Goal: Task Accomplishment & Management: Use online tool/utility

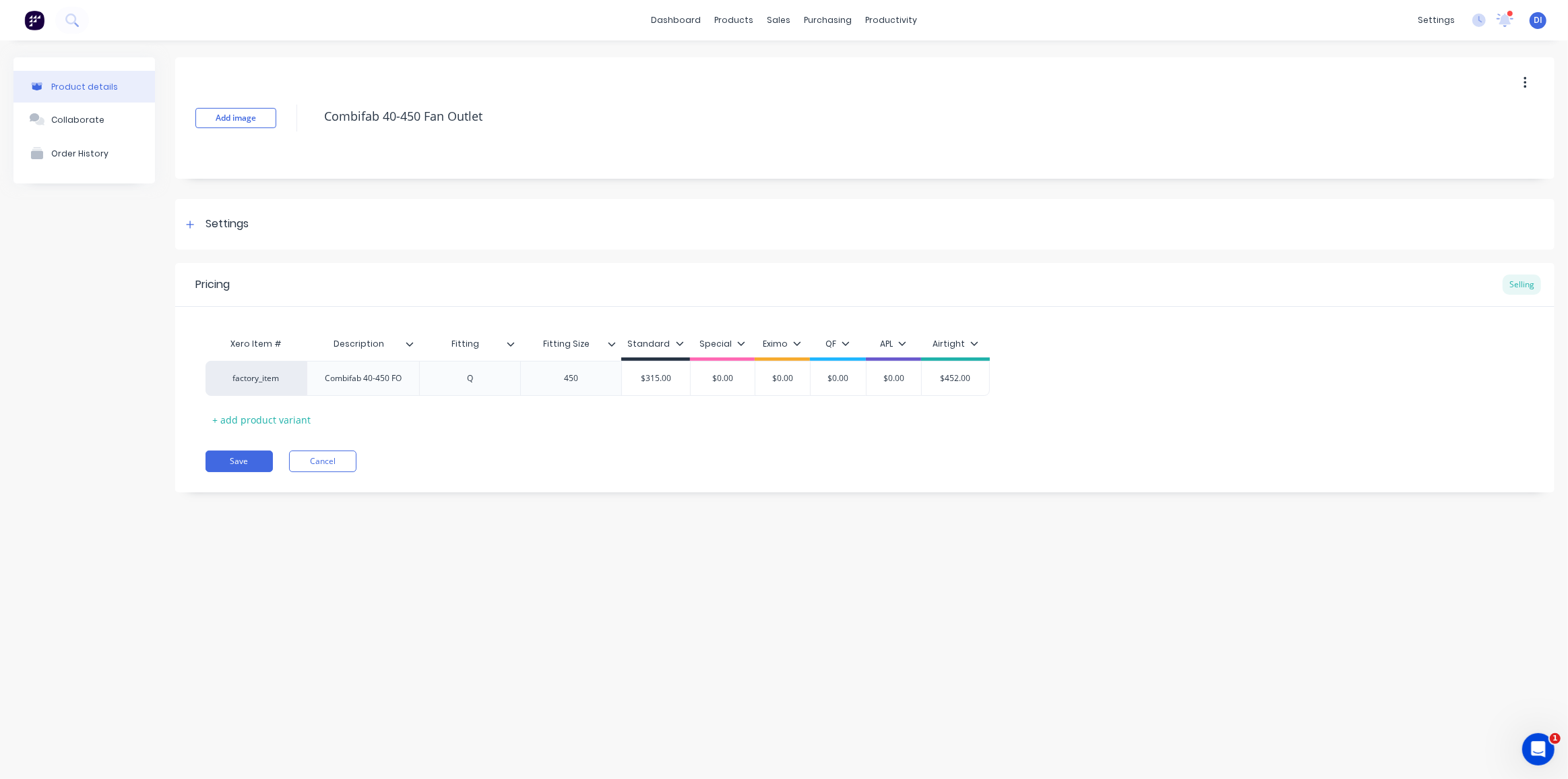
click at [885, 271] on div "Pricing Selling" at bounding box center [865, 285] width 1379 height 44
click at [546, 33] on div "dashboard products sales purchasing productivity dashboard products Product Cat…" at bounding box center [784, 20] width 1568 height 40
click at [1074, 250] on div "Add image Combifab 40-450 Fan Outlet Settings Product Options I buy this item I…" at bounding box center [865, 285] width 1379 height 455
drag, startPoint x: 1044, startPoint y: 229, endPoint x: 1147, endPoint y: 228, distance: 103.0
click at [1044, 229] on div "Settings" at bounding box center [865, 224] width 1379 height 50
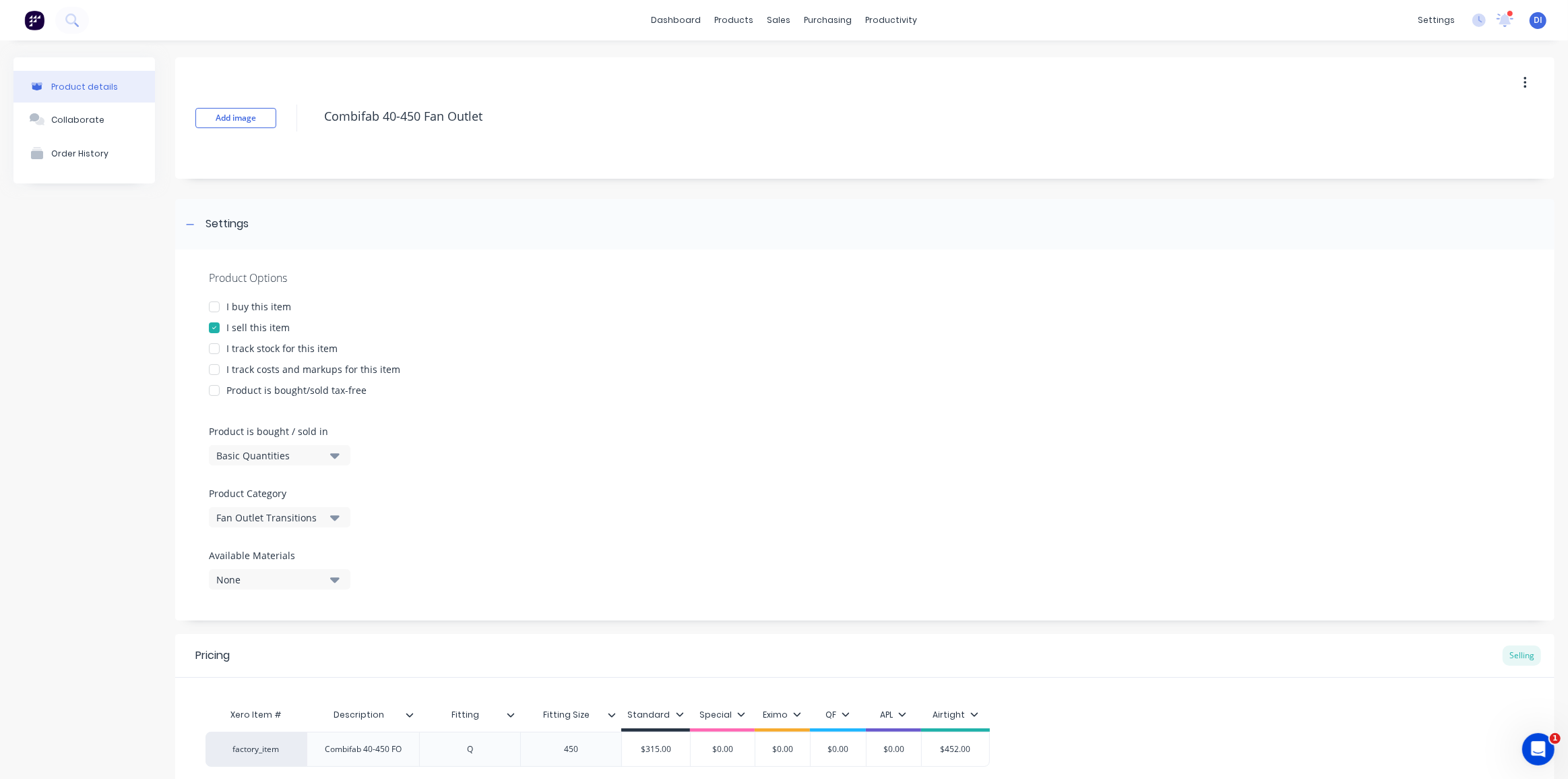
click at [245, 67] on div "Add image Combifab 40-450 Fan Outlet" at bounding box center [865, 118] width 1379 height 121
click at [720, 19] on div "products" at bounding box center [734, 20] width 53 height 20
click at [777, 67] on div "Product Catalogue" at bounding box center [789, 64] width 83 height 12
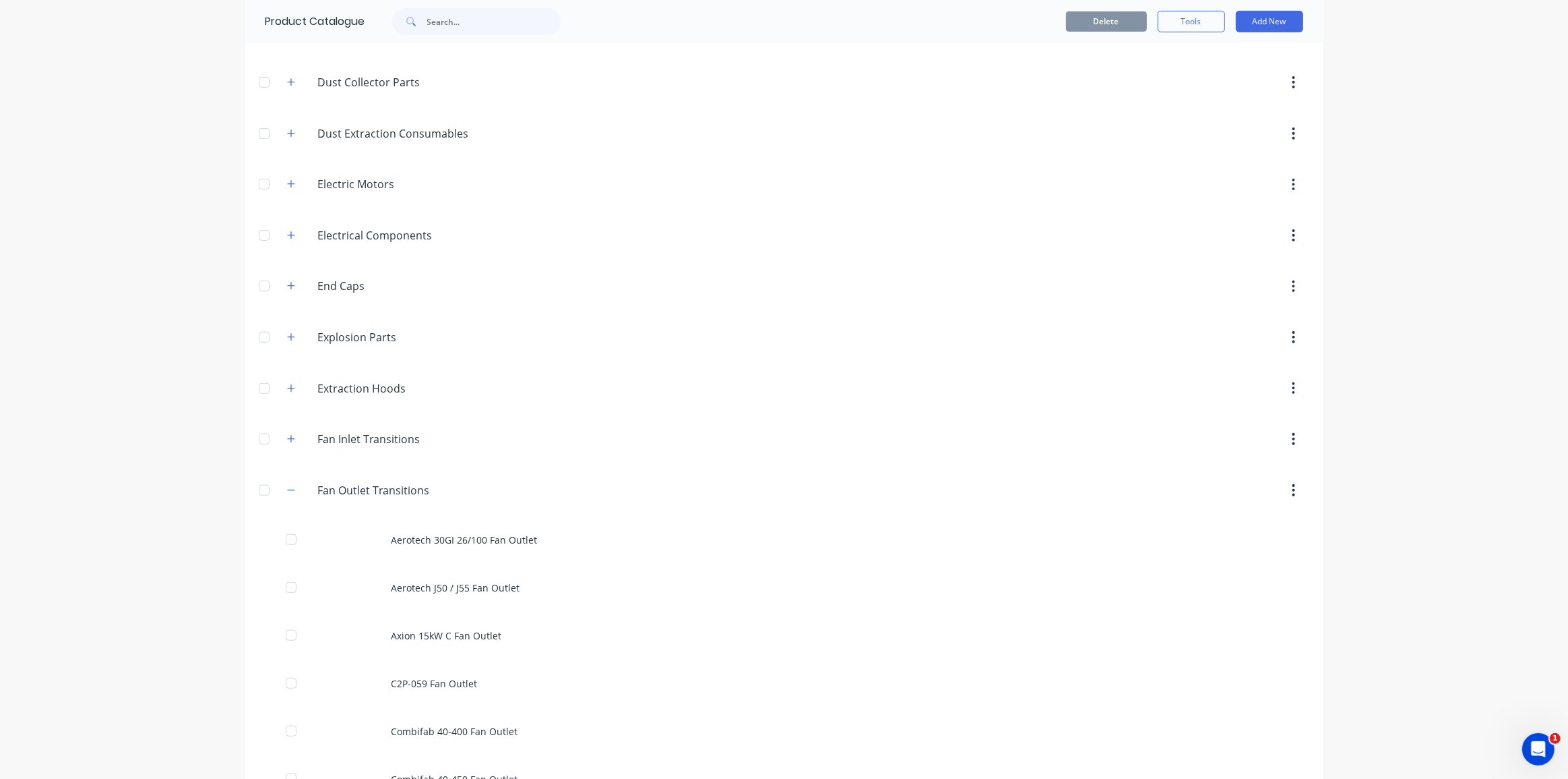
scroll to position [797, 0]
click at [287, 489] on icon "button" at bounding box center [291, 491] width 8 height 10
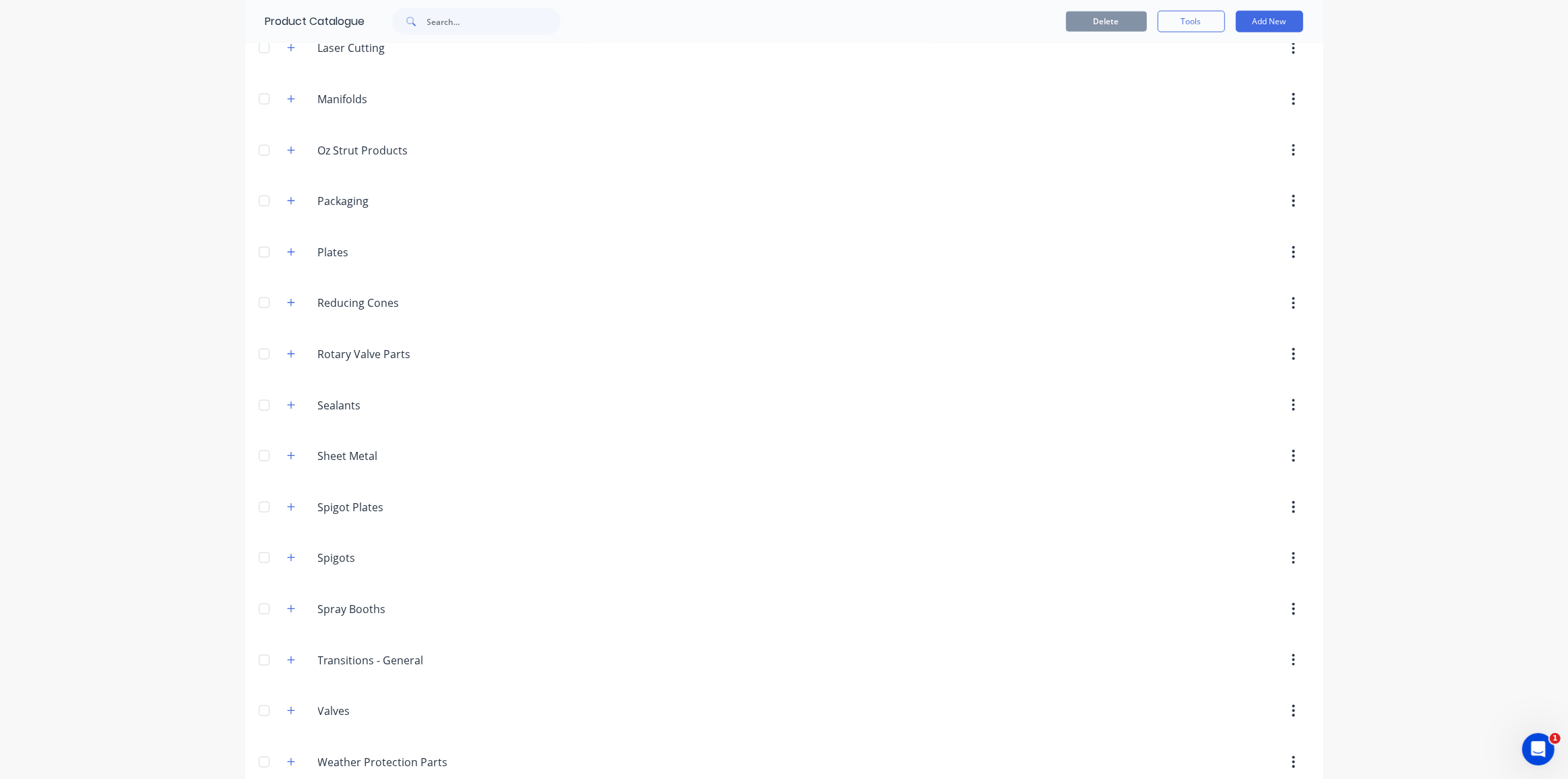
scroll to position [1815, 0]
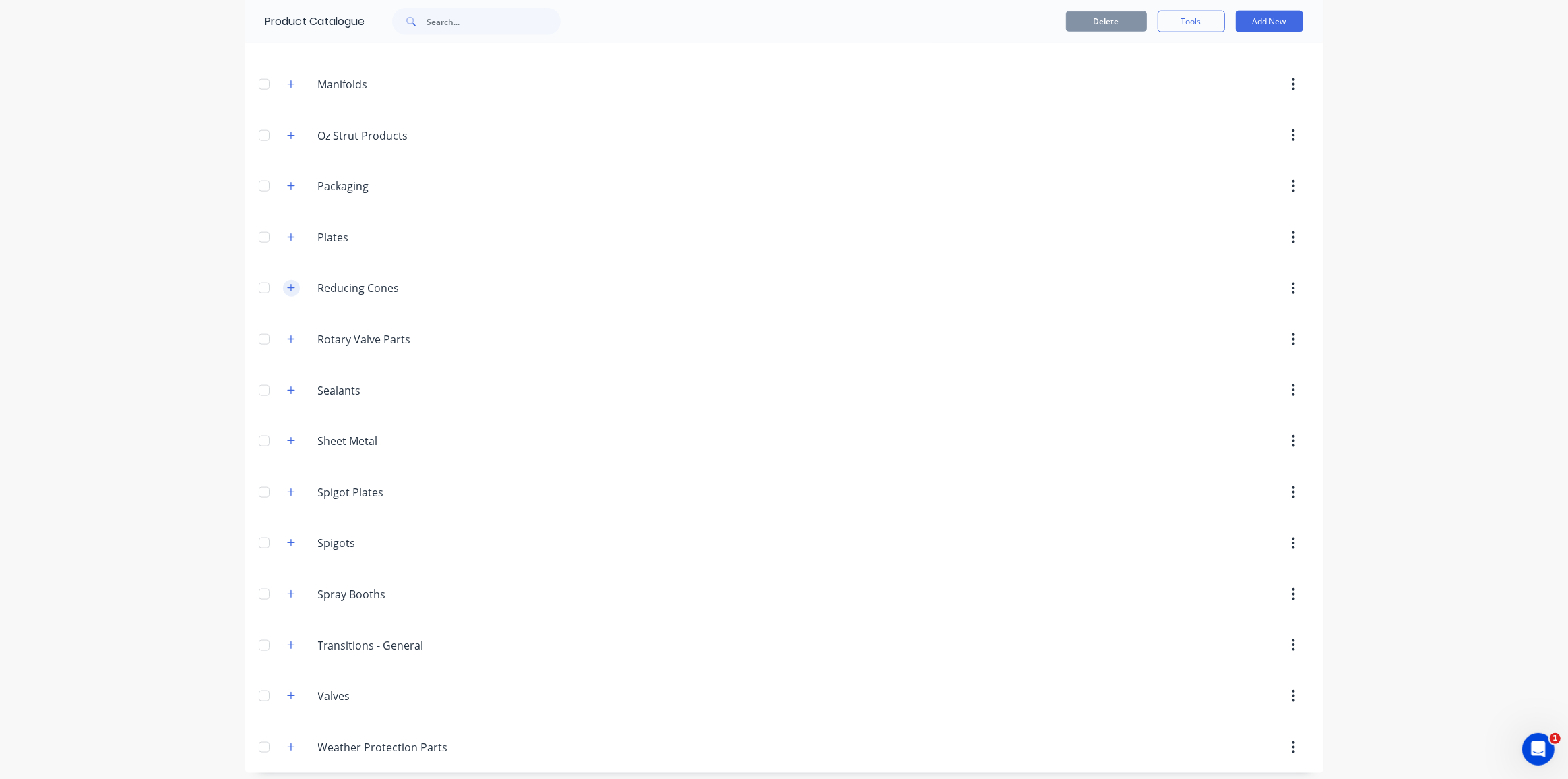
click at [287, 283] on icon "button" at bounding box center [291, 287] width 8 height 10
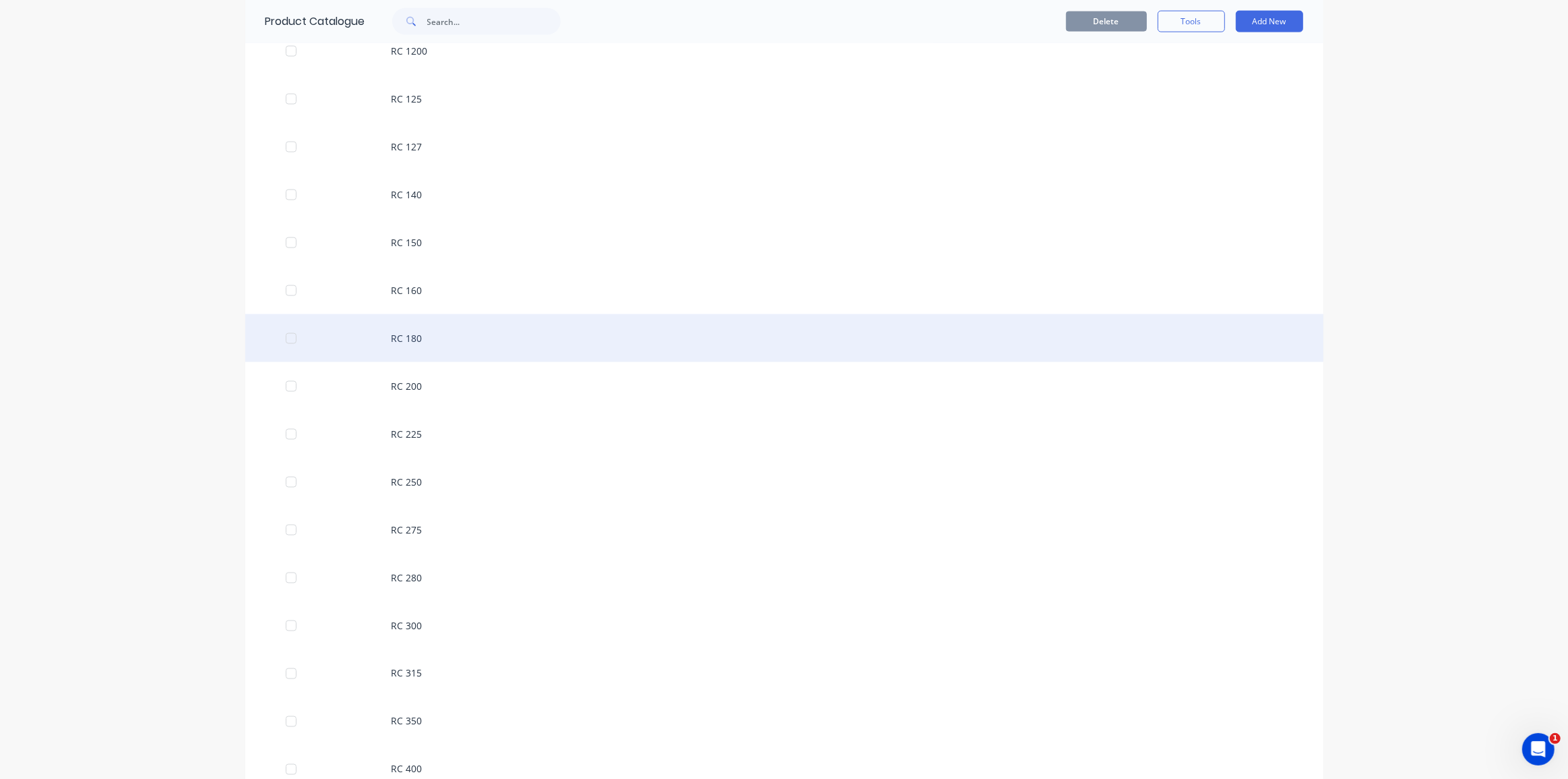
scroll to position [2306, 0]
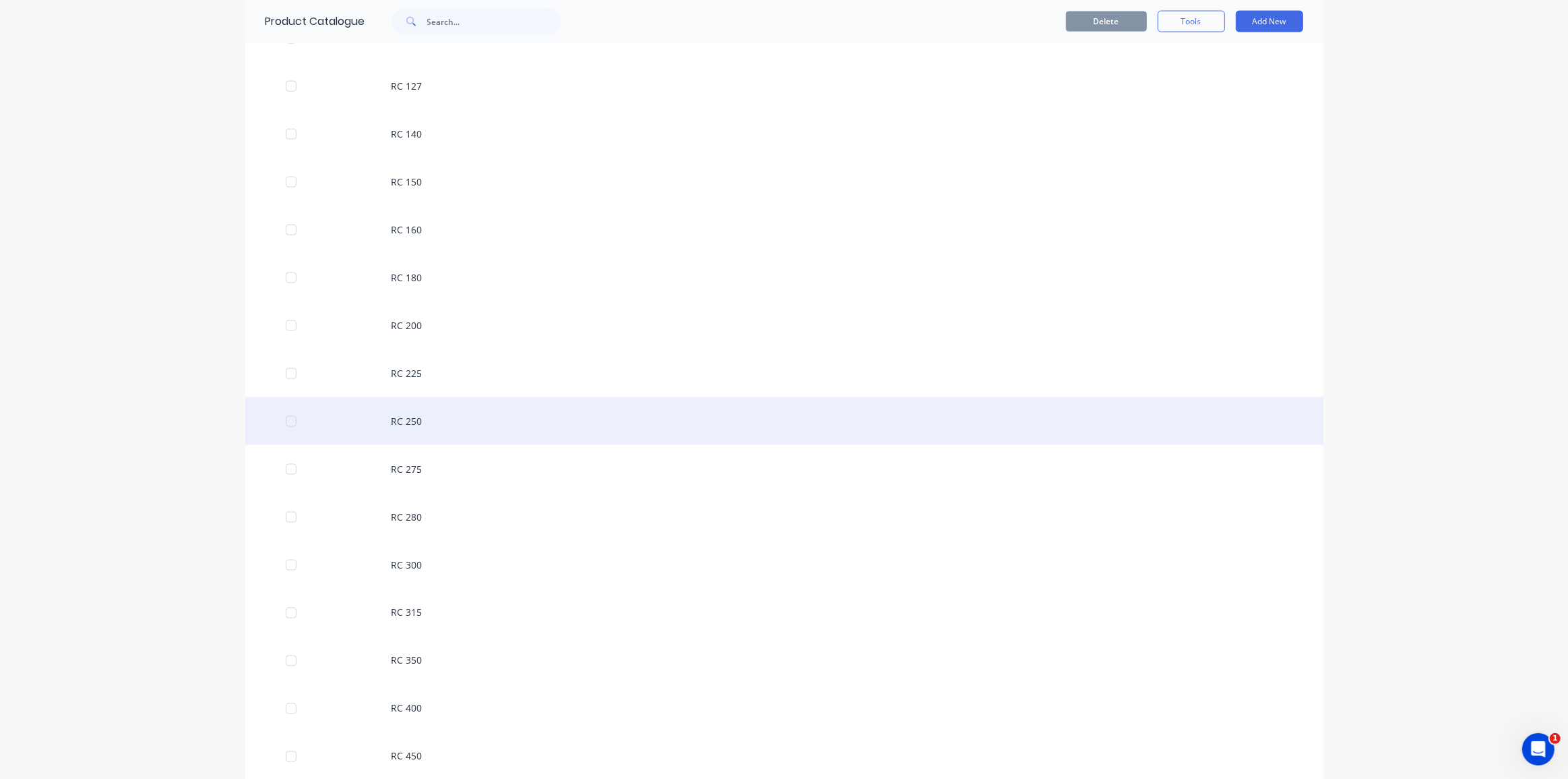
click at [488, 419] on div "RC 250" at bounding box center [784, 421] width 1078 height 48
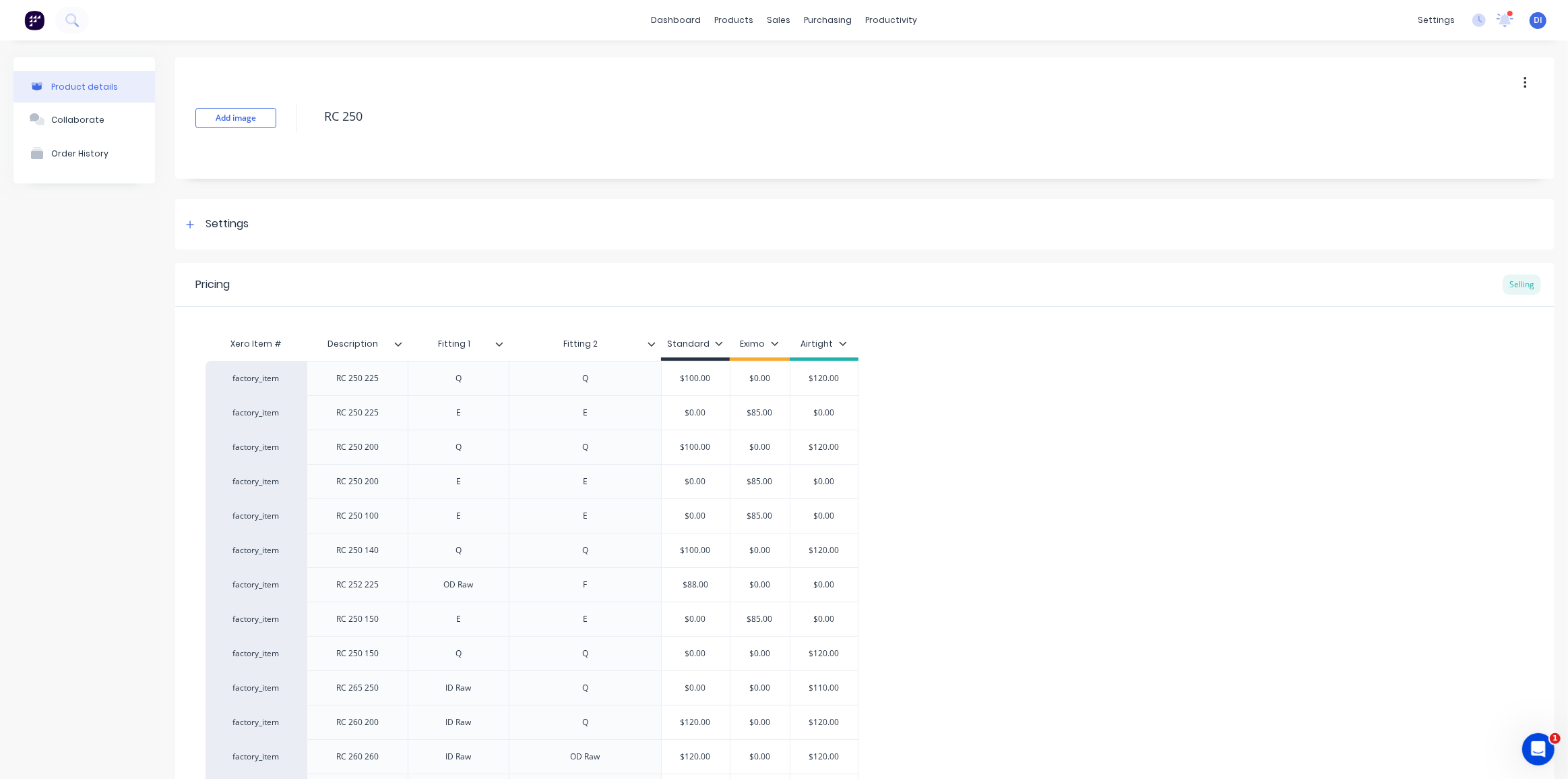
click at [396, 342] on icon at bounding box center [398, 344] width 8 height 8
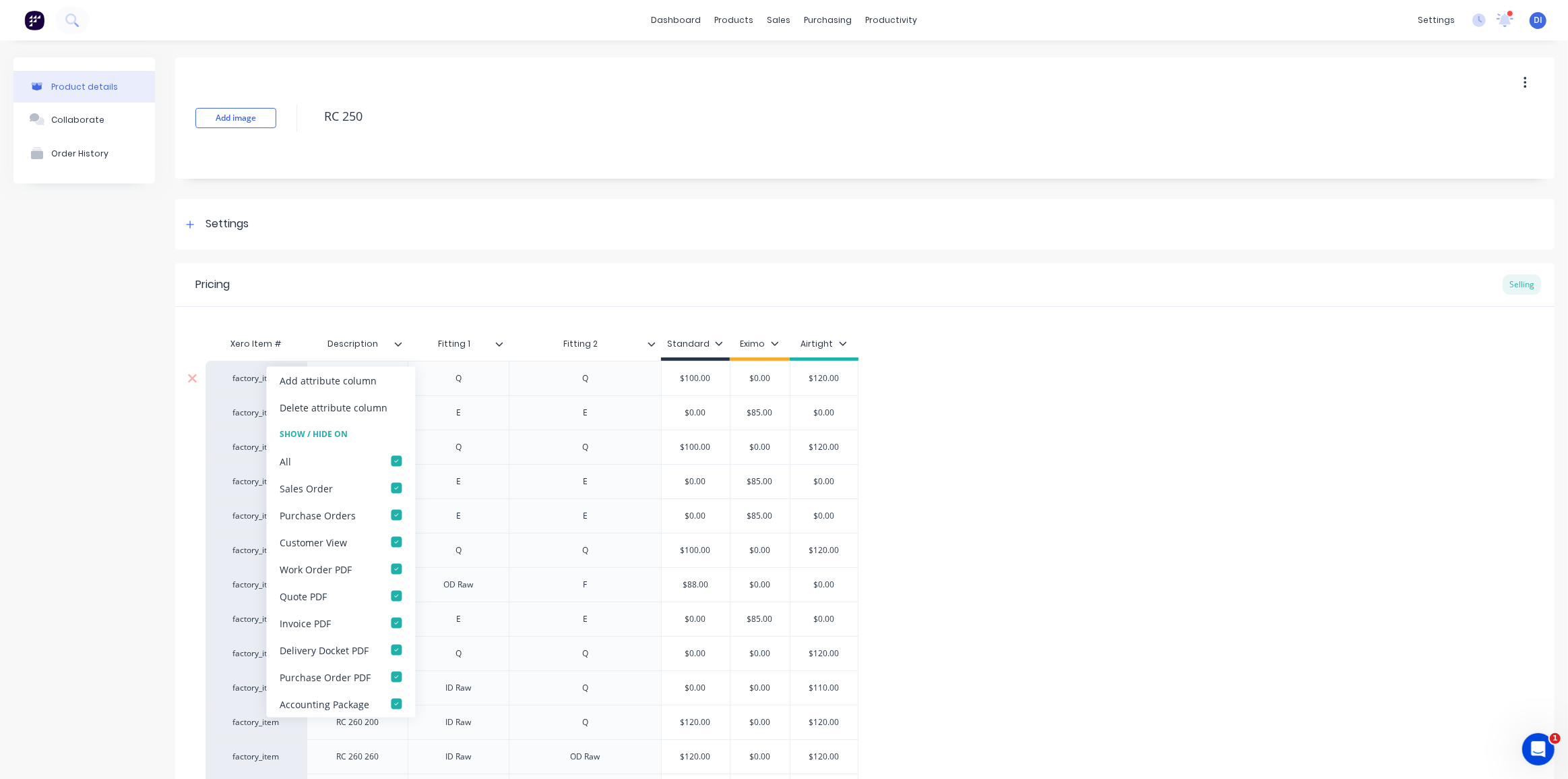
click at [337, 383] on div "Add attribute column" at bounding box center [328, 380] width 97 height 14
type textarea "x"
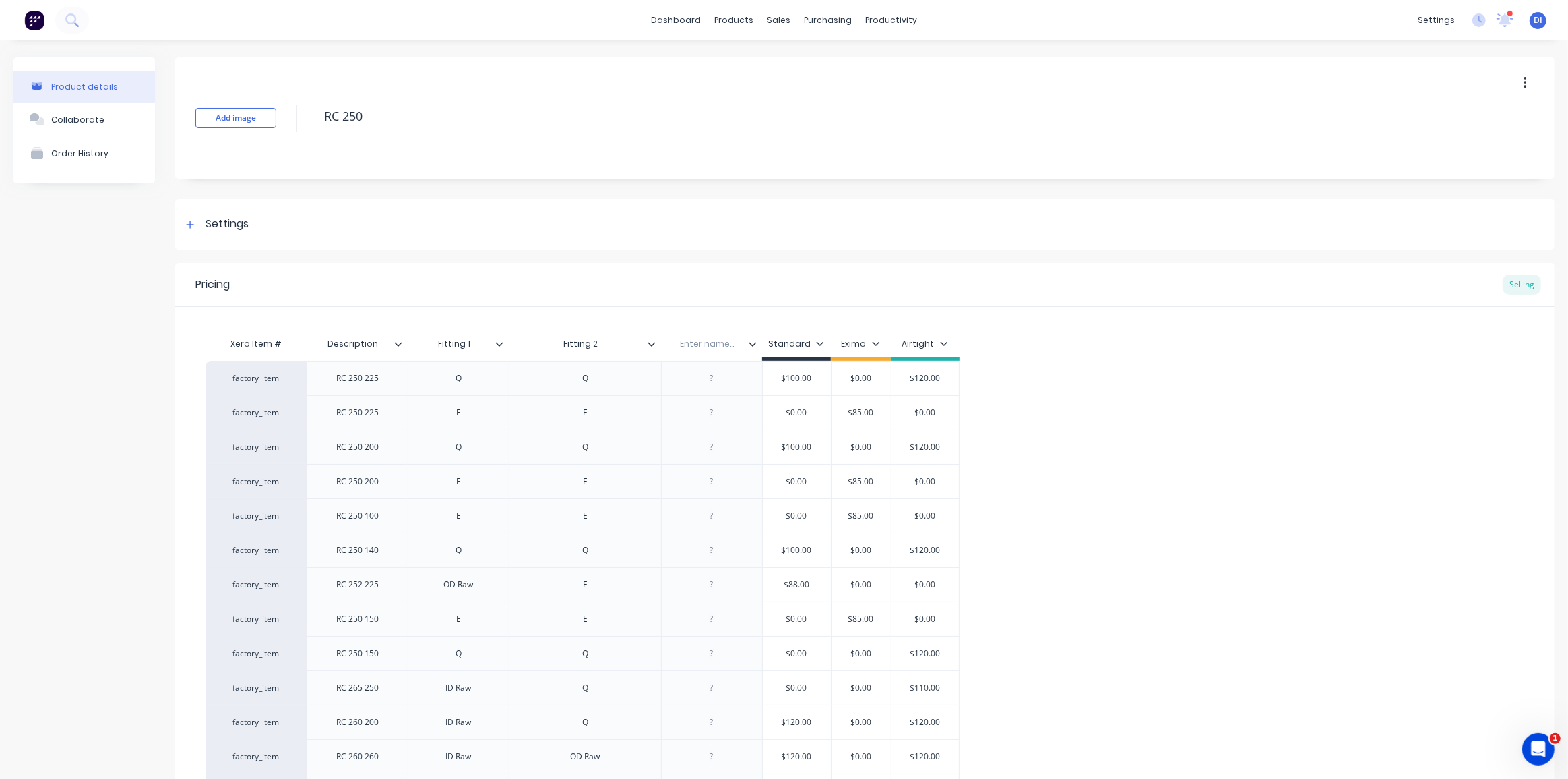
click at [700, 342] on input "text" at bounding box center [707, 344] width 93 height 12
type input "Notes"
click at [992, 351] on div "Xero Item # Description Fitting 1 Fitting 2 Notes Notes Standard Eximo Airtight…" at bounding box center [865, 690] width 1319 height 719
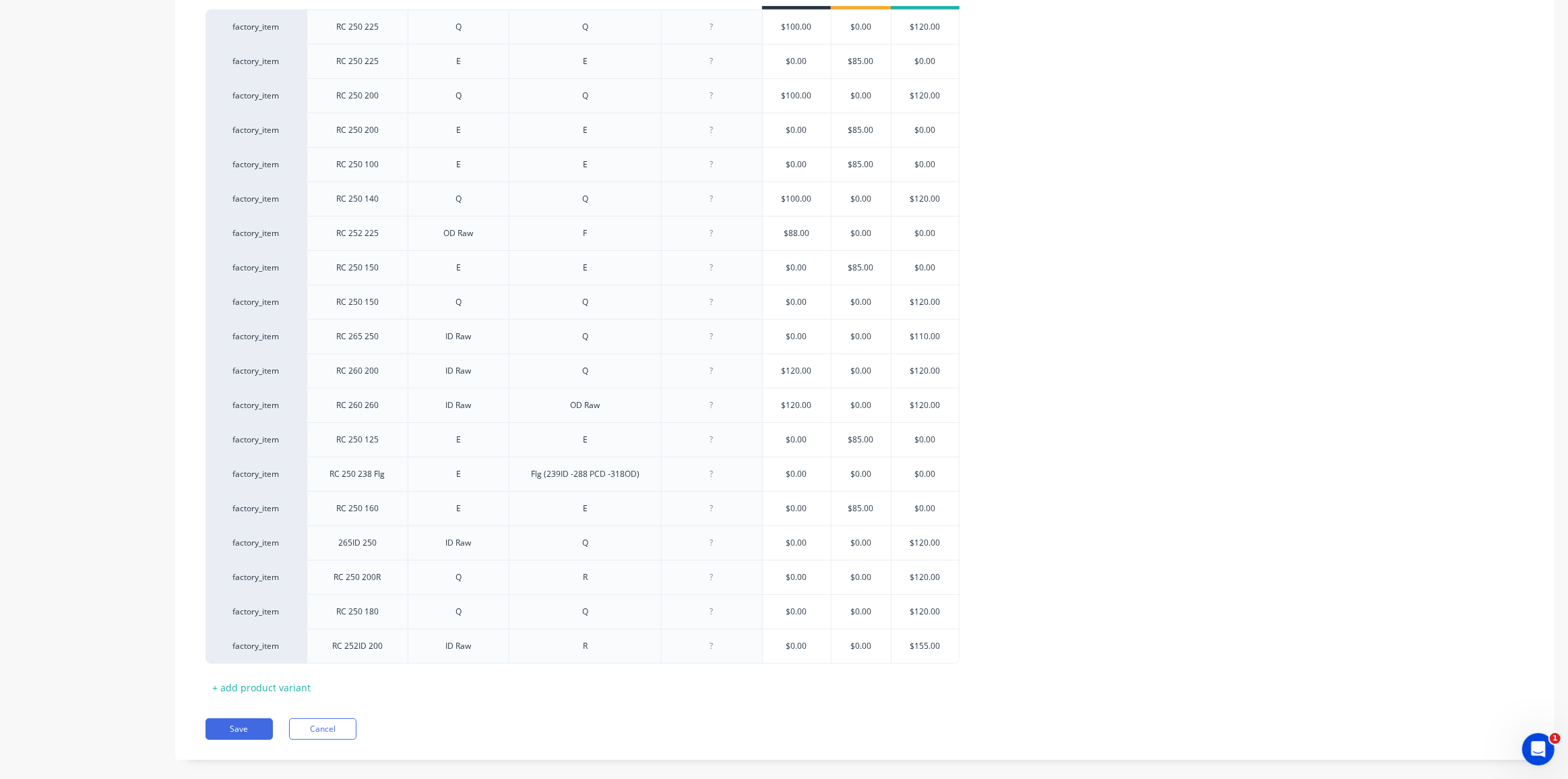
scroll to position [367, 0]
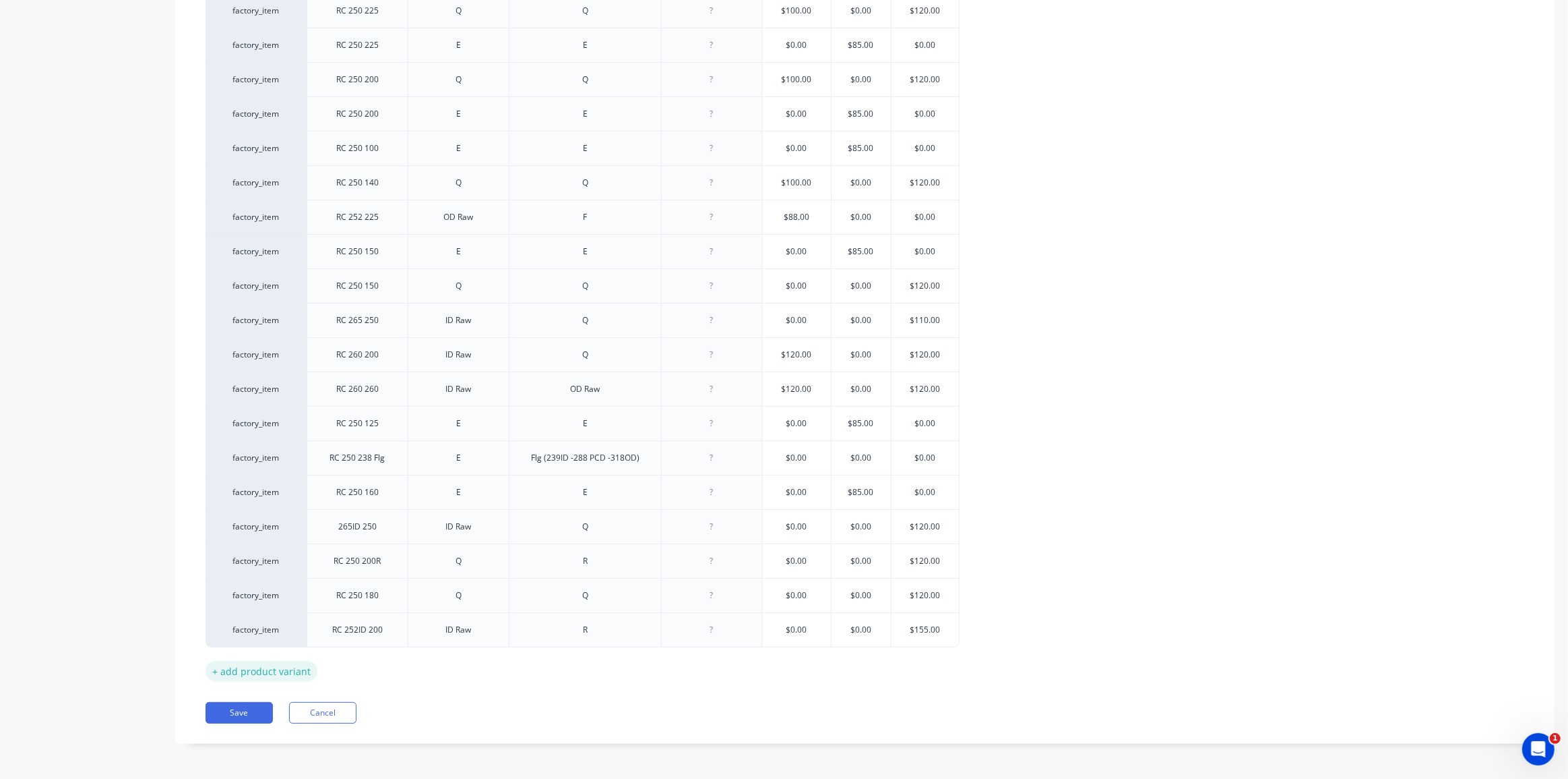
click at [277, 667] on div "+ add product variant" at bounding box center [261, 671] width 112 height 21
type textarea "x"
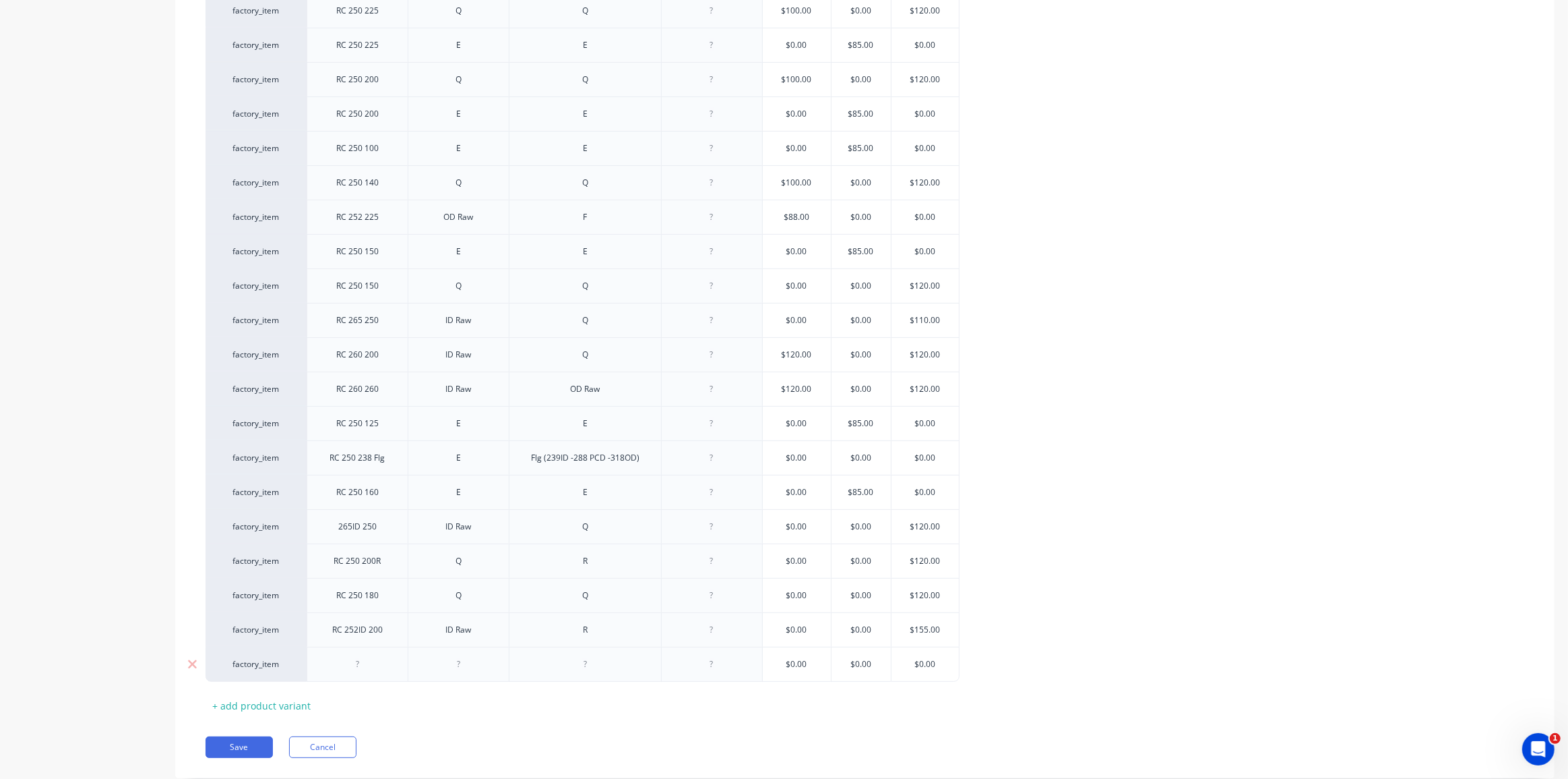
click at [360, 664] on div at bounding box center [357, 664] width 67 height 18
type textarea "x"
click at [719, 666] on div at bounding box center [711, 664] width 67 height 18
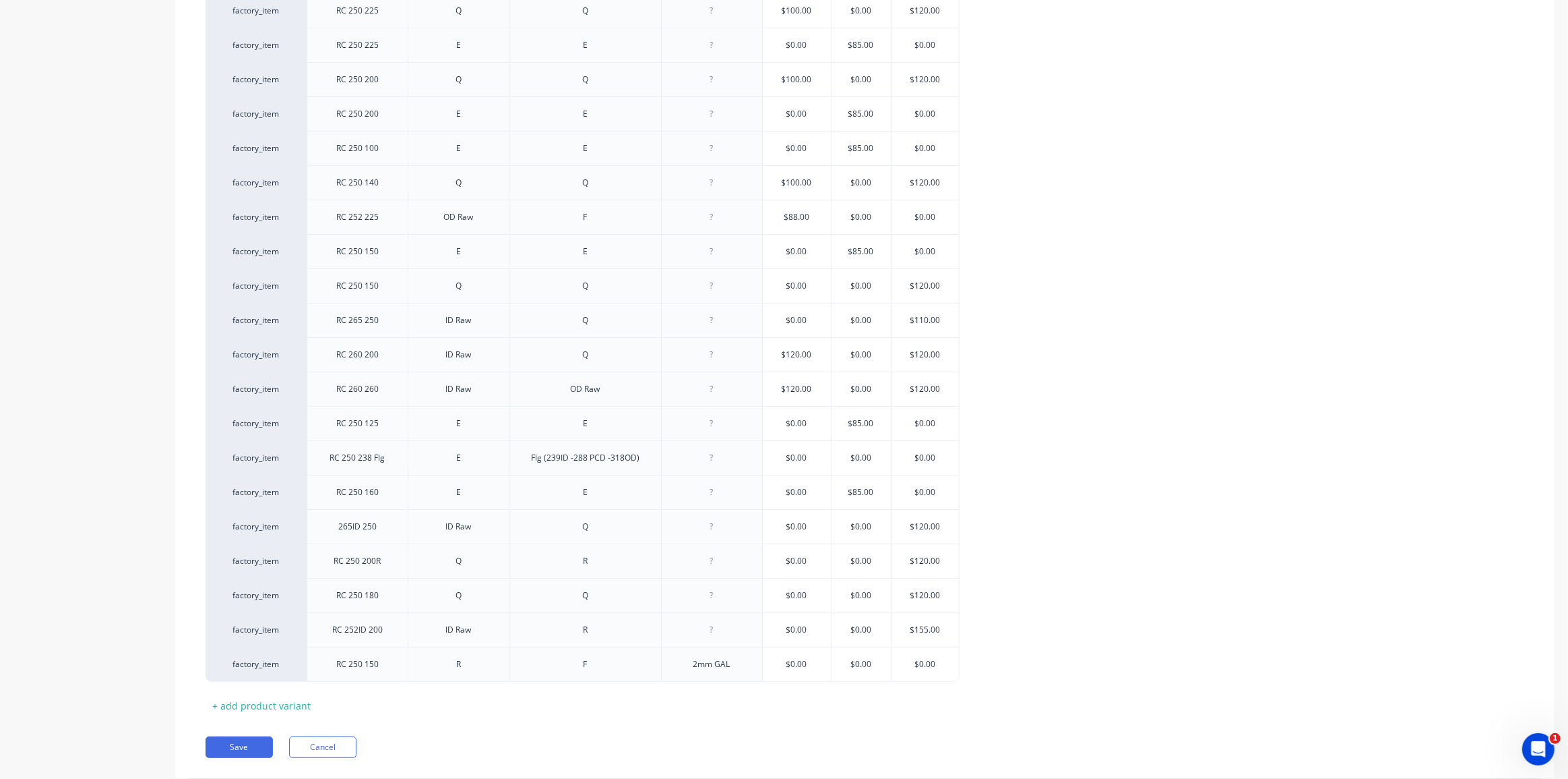
click at [712, 719] on div "Pricing Selling Xero Item # Description Fitting 1 Fitting 2 Notes Standard Exim…" at bounding box center [865, 336] width 1379 height 882
drag, startPoint x: 243, startPoint y: 737, endPoint x: 521, endPoint y: 708, distance: 279.5
click at [527, 717] on div "Pricing Selling Xero Item # Description Fitting 1 Fitting 2 Notes Standard Exim…" at bounding box center [865, 336] width 1379 height 882
click at [276, 704] on div "+ add product variant" at bounding box center [261, 705] width 112 height 21
type textarea "x"
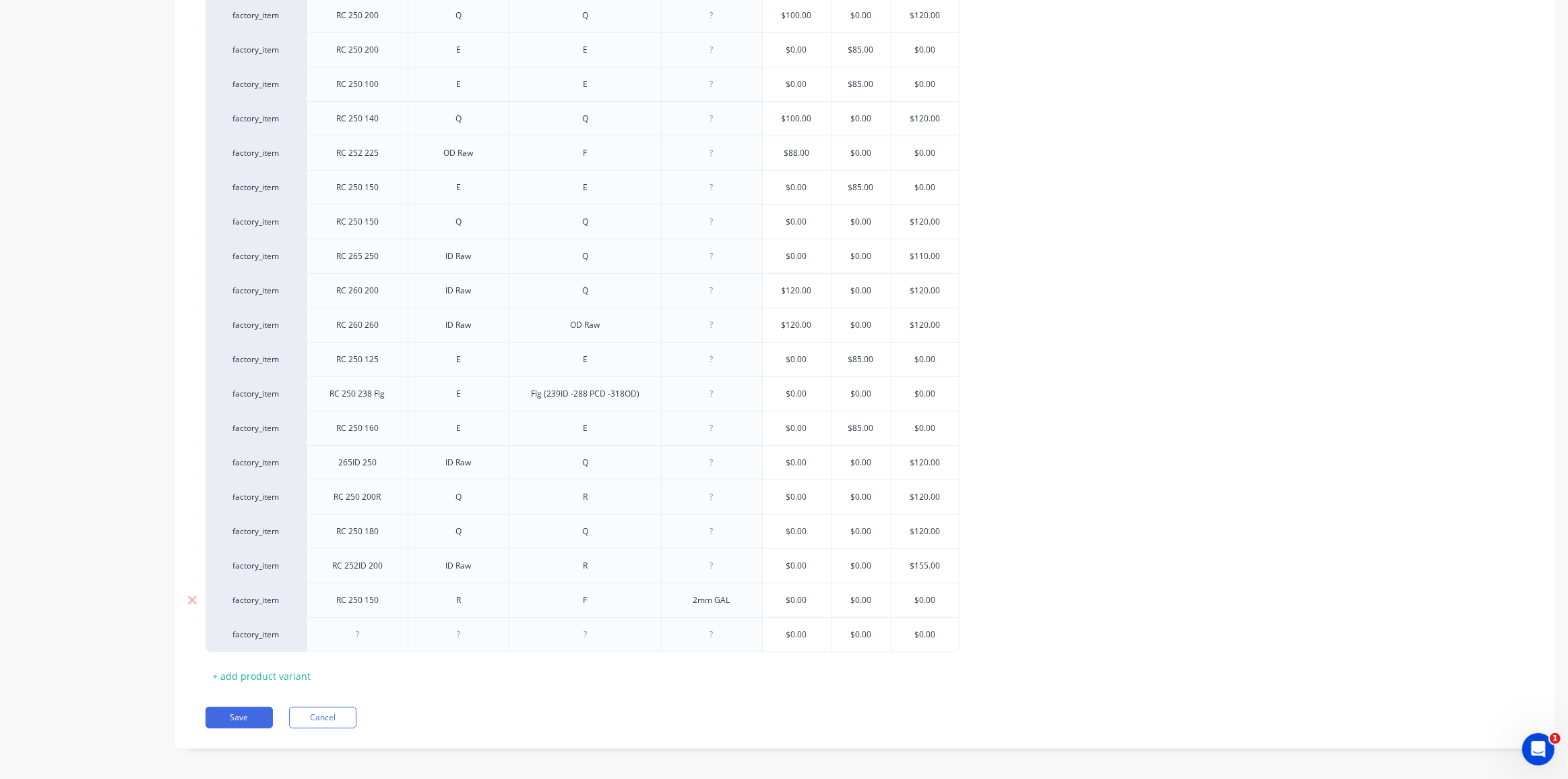
scroll to position [436, 0]
click at [365, 624] on div at bounding box center [357, 630] width 67 height 18
type textarea "x"
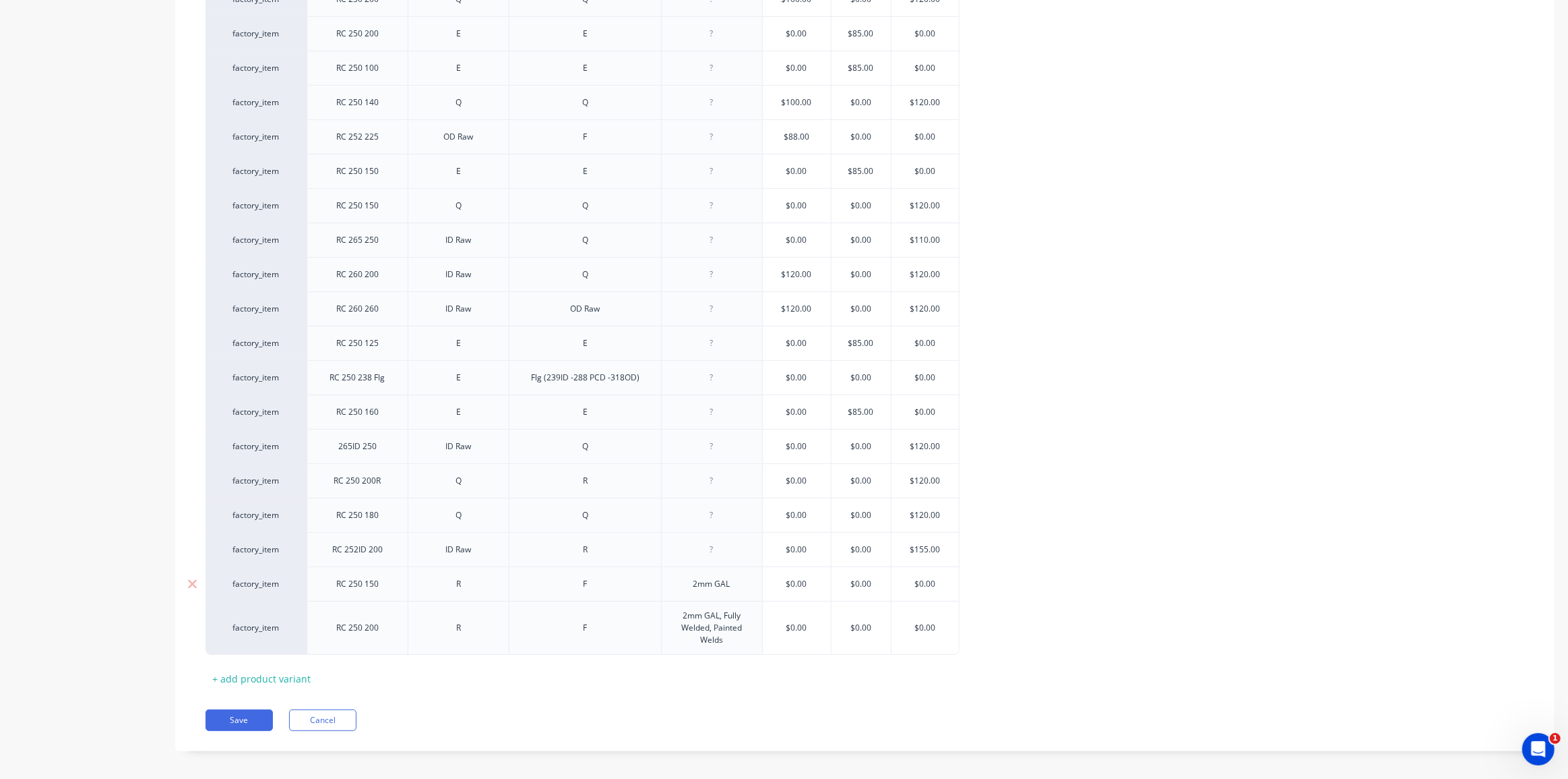
scroll to position [455, 0]
drag, startPoint x: 714, startPoint y: 628, endPoint x: 683, endPoint y: 606, distance: 38.0
click at [683, 606] on div "2mm GAL, Fully Welded, Painted Welds" at bounding box center [711, 620] width 90 height 42
copy div "2mm GAL, Fully Welded, Painted Welds"
click at [727, 560] on div "2mm GAL" at bounding box center [711, 576] width 101 height 34
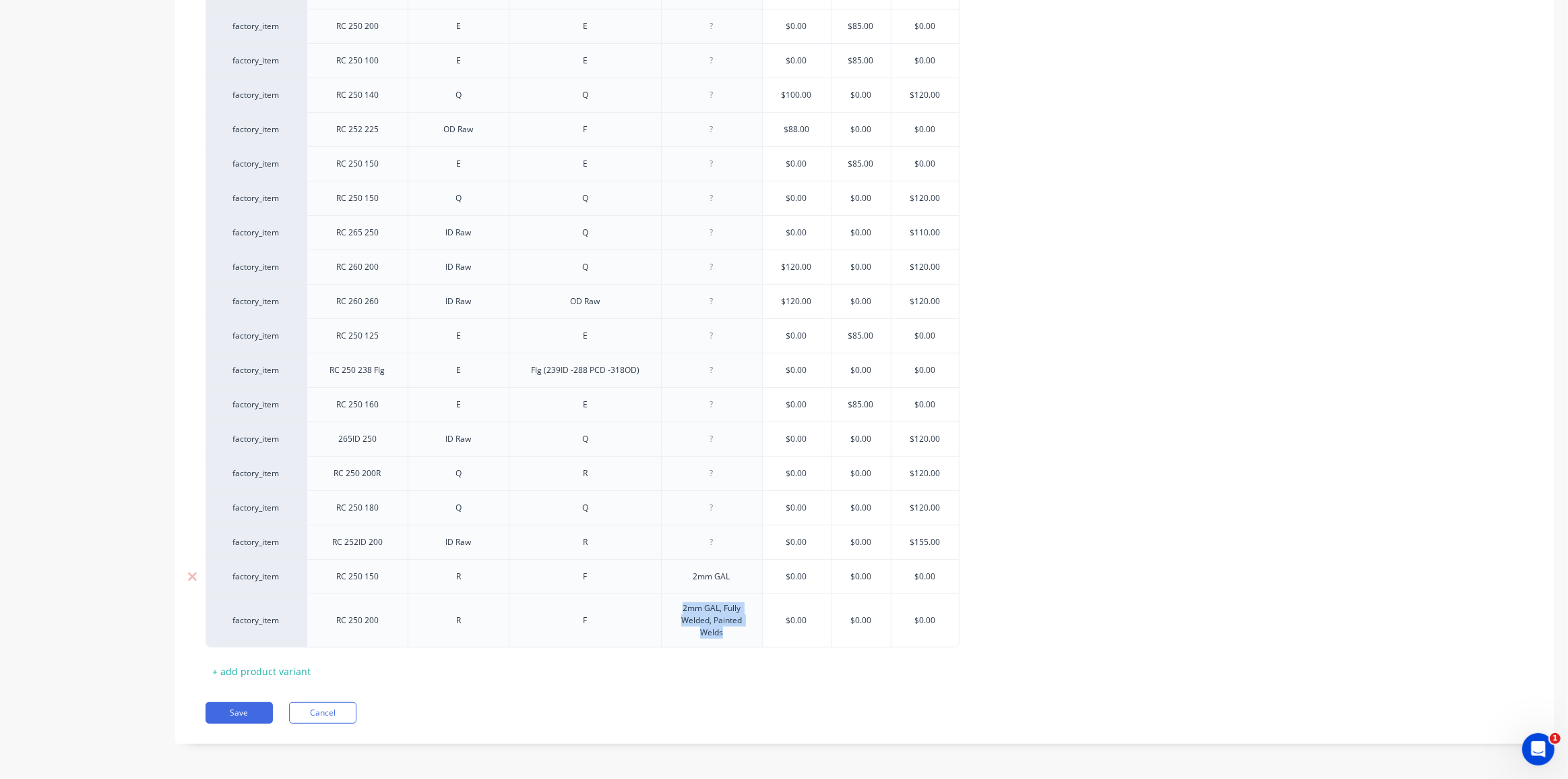
click at [716, 579] on div "2mm GAL" at bounding box center [711, 576] width 101 height 34
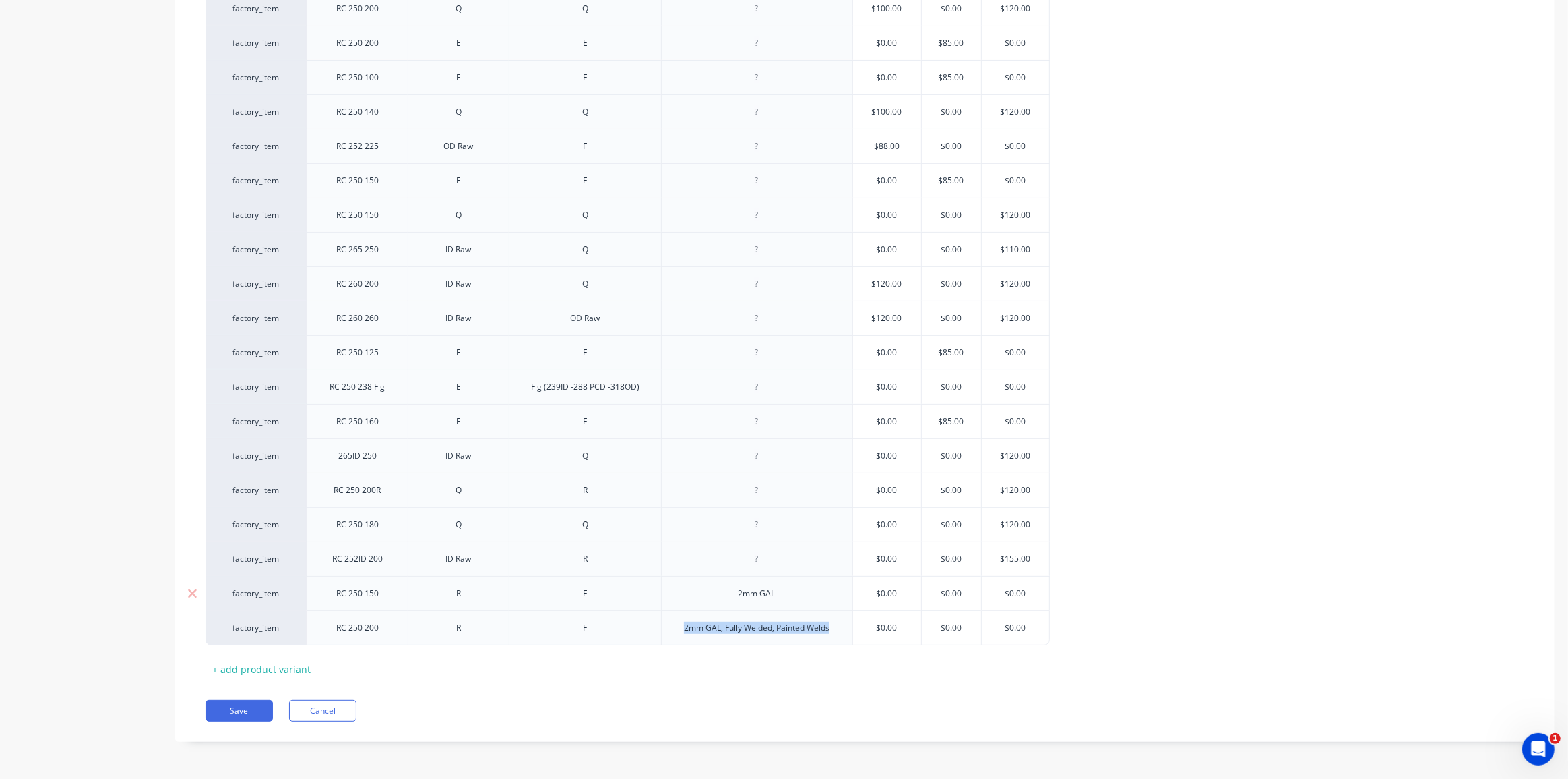
scroll to position [436, 0]
click at [716, 579] on div "2mm GAL" at bounding box center [757, 595] width 192 height 34
click at [751, 588] on div "2mm GAL" at bounding box center [757, 595] width 67 height 18
click at [751, 590] on div "2mm GAL" at bounding box center [757, 595] width 67 height 18
click at [751, 591] on div "2mm GAL" at bounding box center [757, 595] width 67 height 18
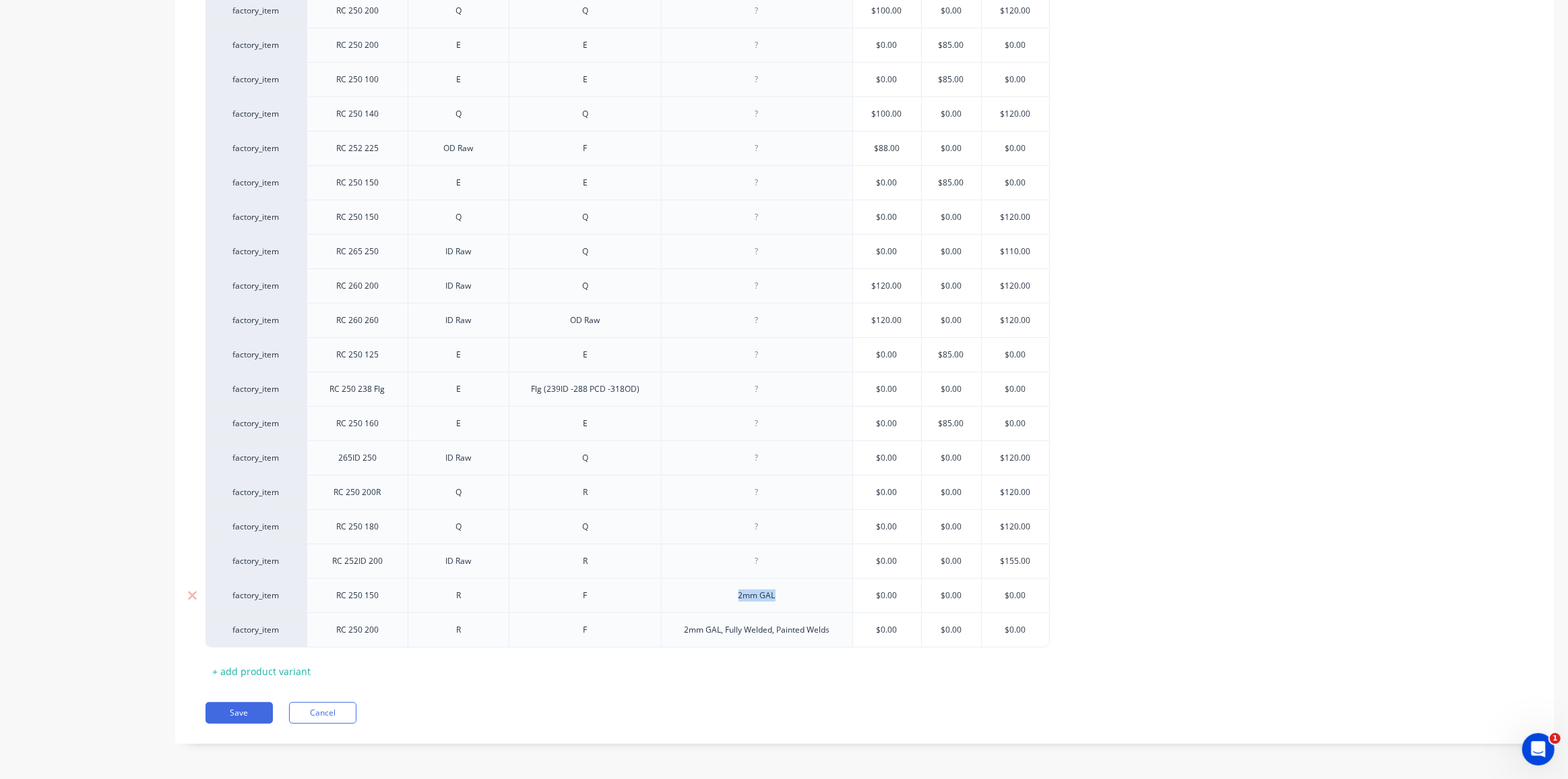
click at [751, 591] on div "2mm GAL" at bounding box center [757, 595] width 67 height 18
click at [798, 682] on div "Pricing Selling Xero Item # Description Fitting 1 Fitting 2 Notes Standard Exim…" at bounding box center [865, 285] width 1379 height 917
click at [252, 702] on button "Save" at bounding box center [239, 712] width 67 height 21
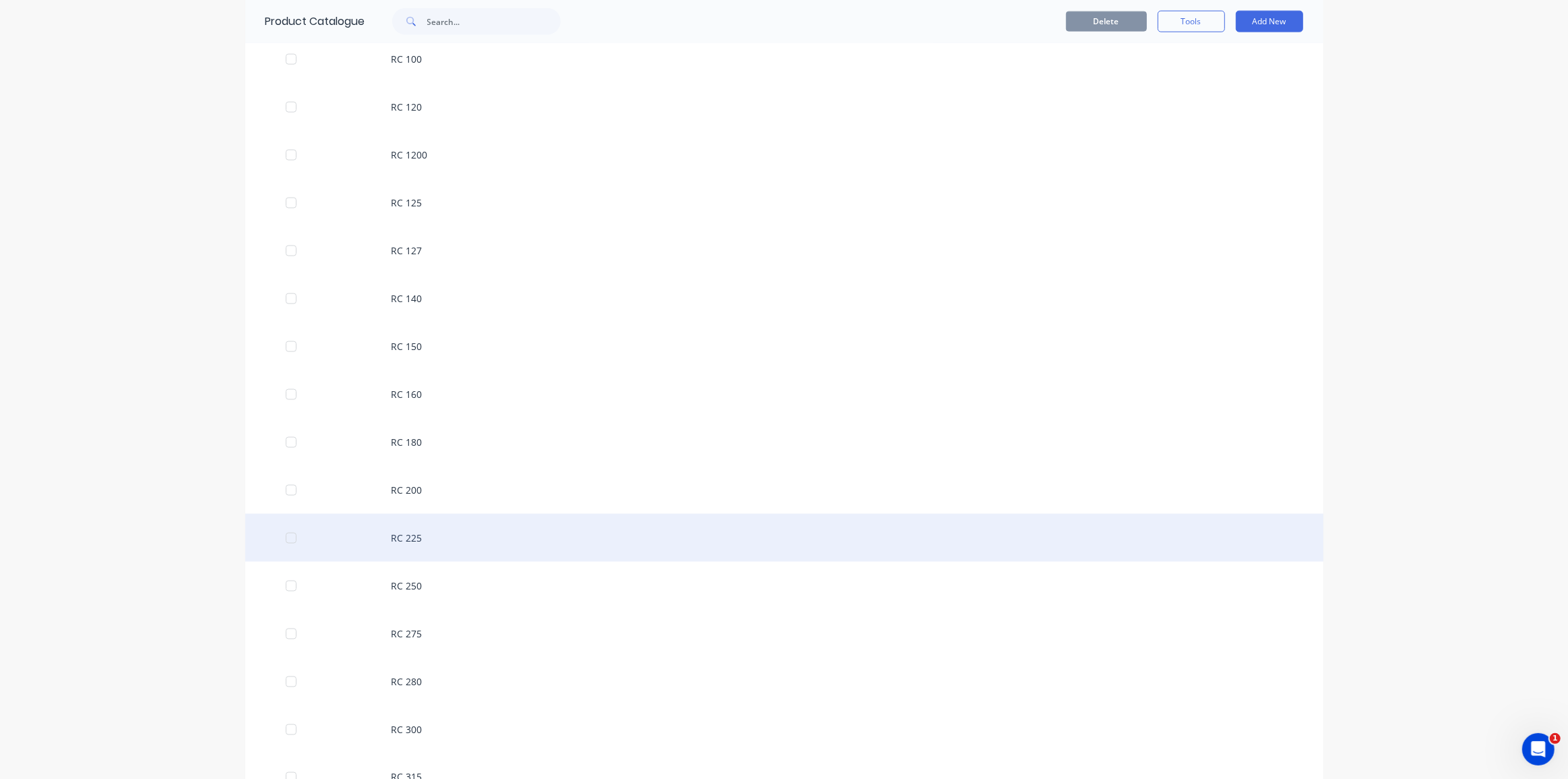
scroll to position [2145, 0]
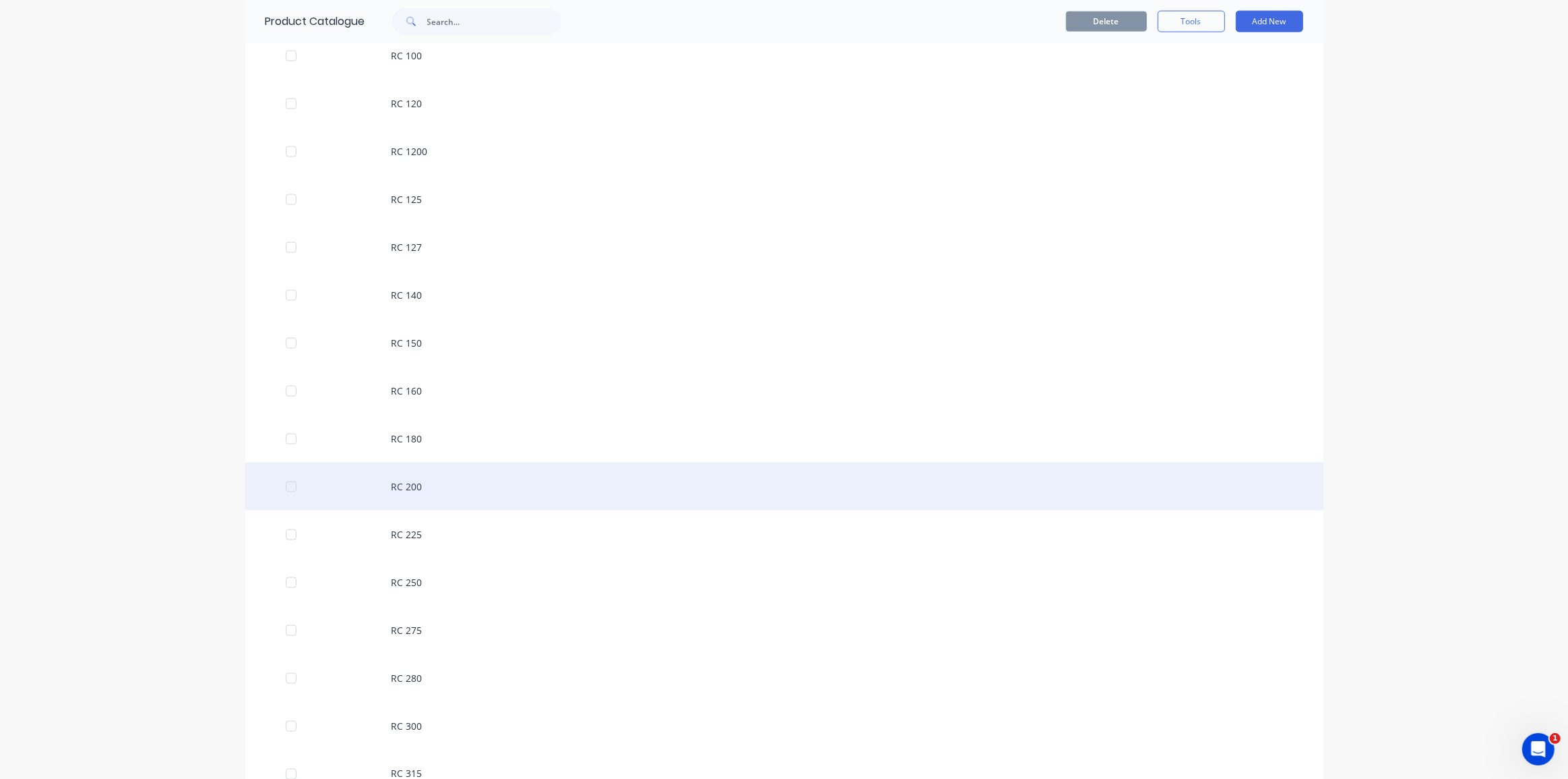
click at [454, 481] on div "RC 200" at bounding box center [784, 486] width 1078 height 48
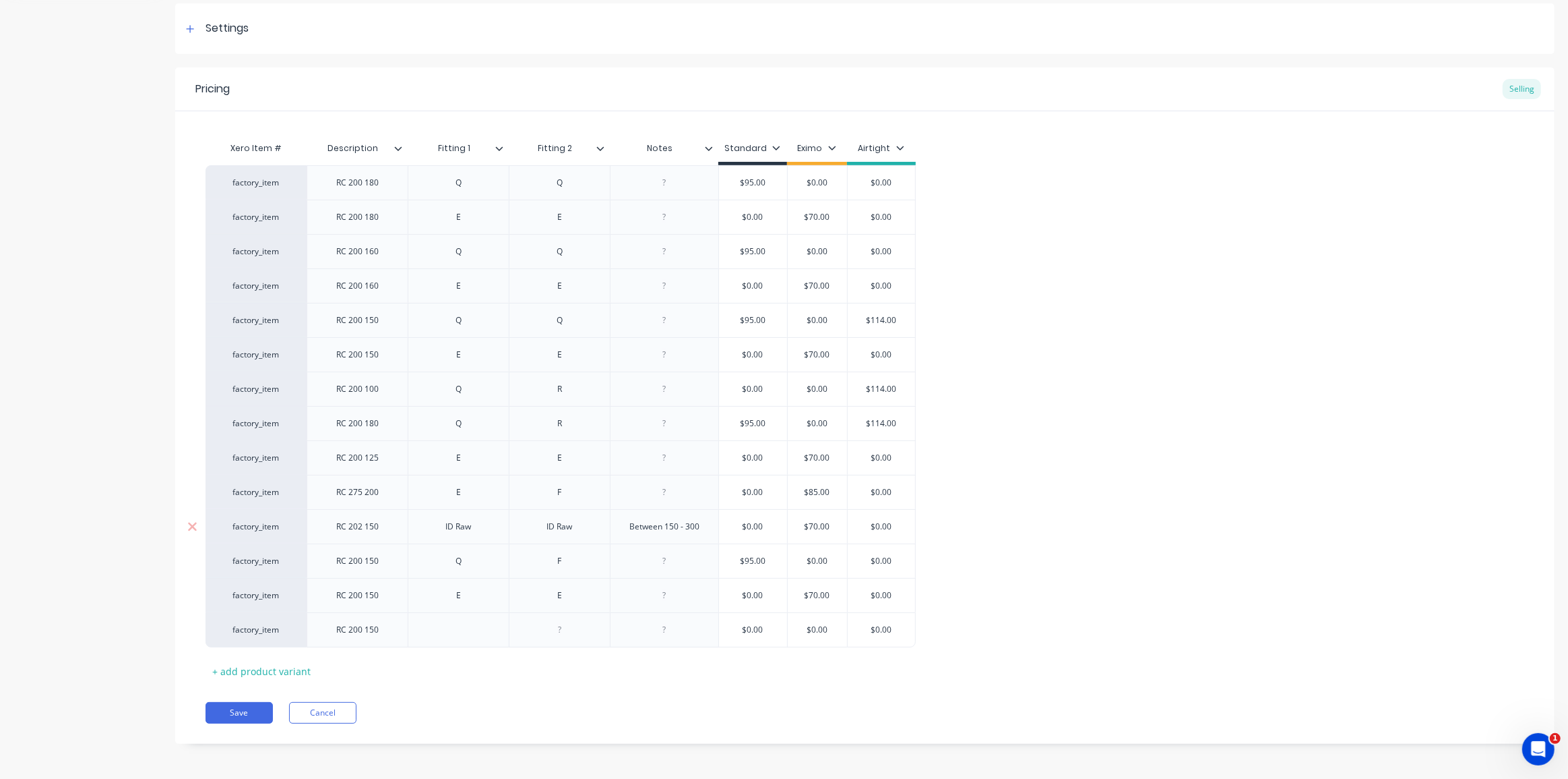
scroll to position [195, 0]
click at [261, 662] on div "+ add product variant" at bounding box center [261, 671] width 112 height 21
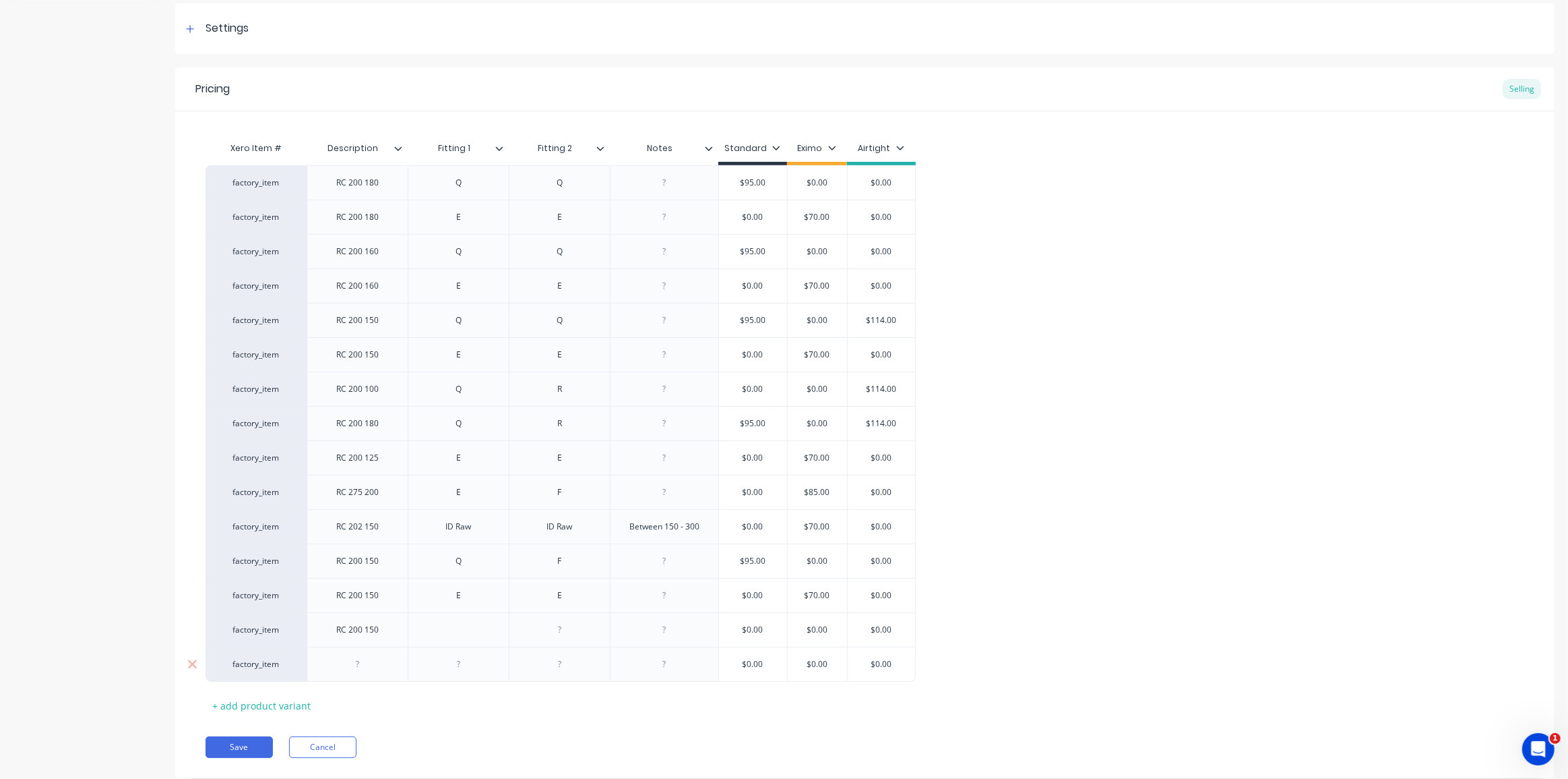
click at [658, 663] on div at bounding box center [664, 664] width 67 height 18
type textarea "x"
click at [667, 633] on div at bounding box center [664, 630] width 67 height 18
paste div
click at [458, 639] on div at bounding box center [458, 639] width 101 height 53
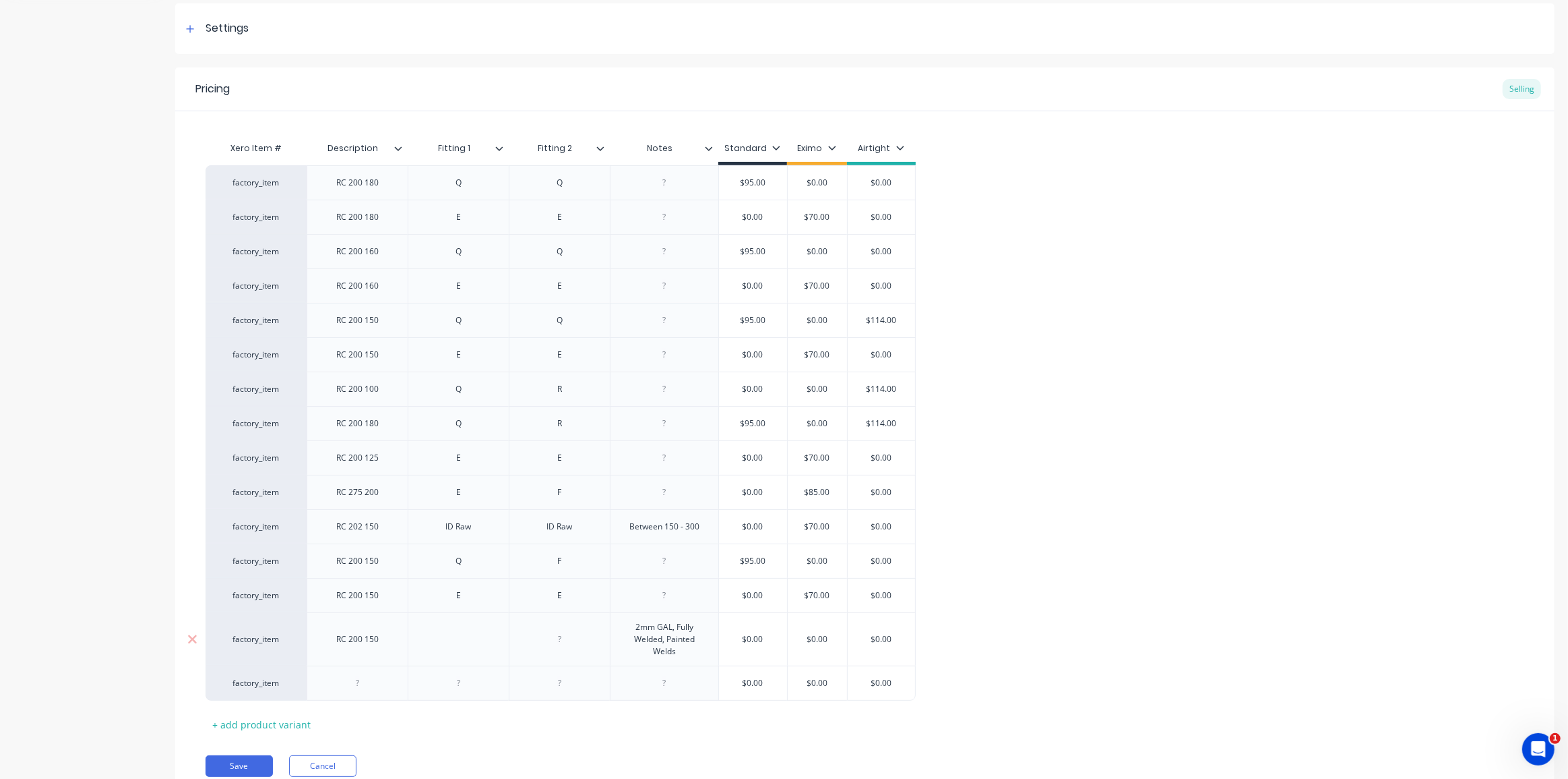
type textarea "x"
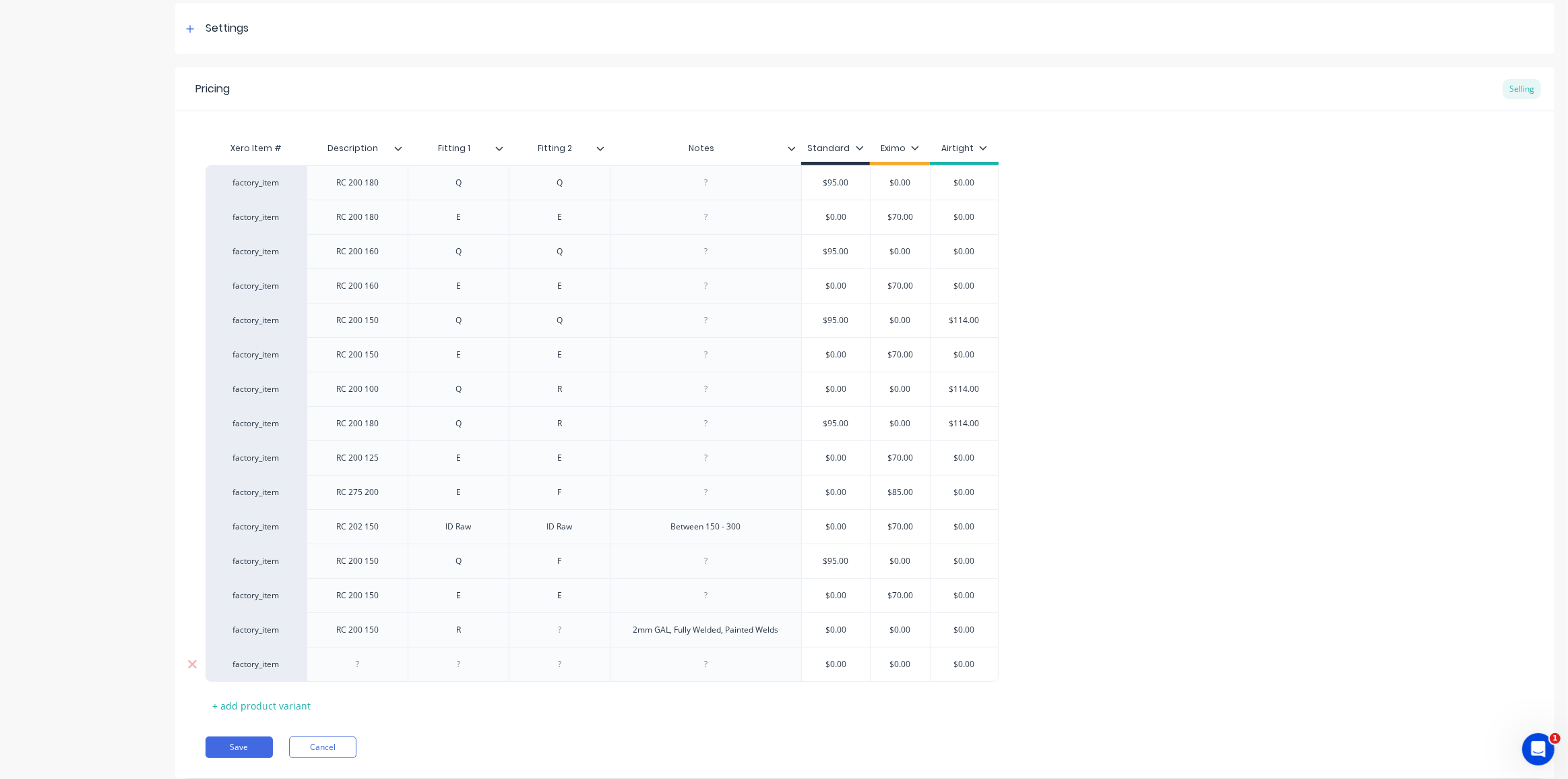
type textarea "x"
click at [529, 726] on div "Pricing Selling Xero Item # Description Fitting 1 Fitting 2 Notes Standard Exim…" at bounding box center [865, 422] width 1379 height 710
click at [240, 742] on button "Save" at bounding box center [239, 746] width 67 height 21
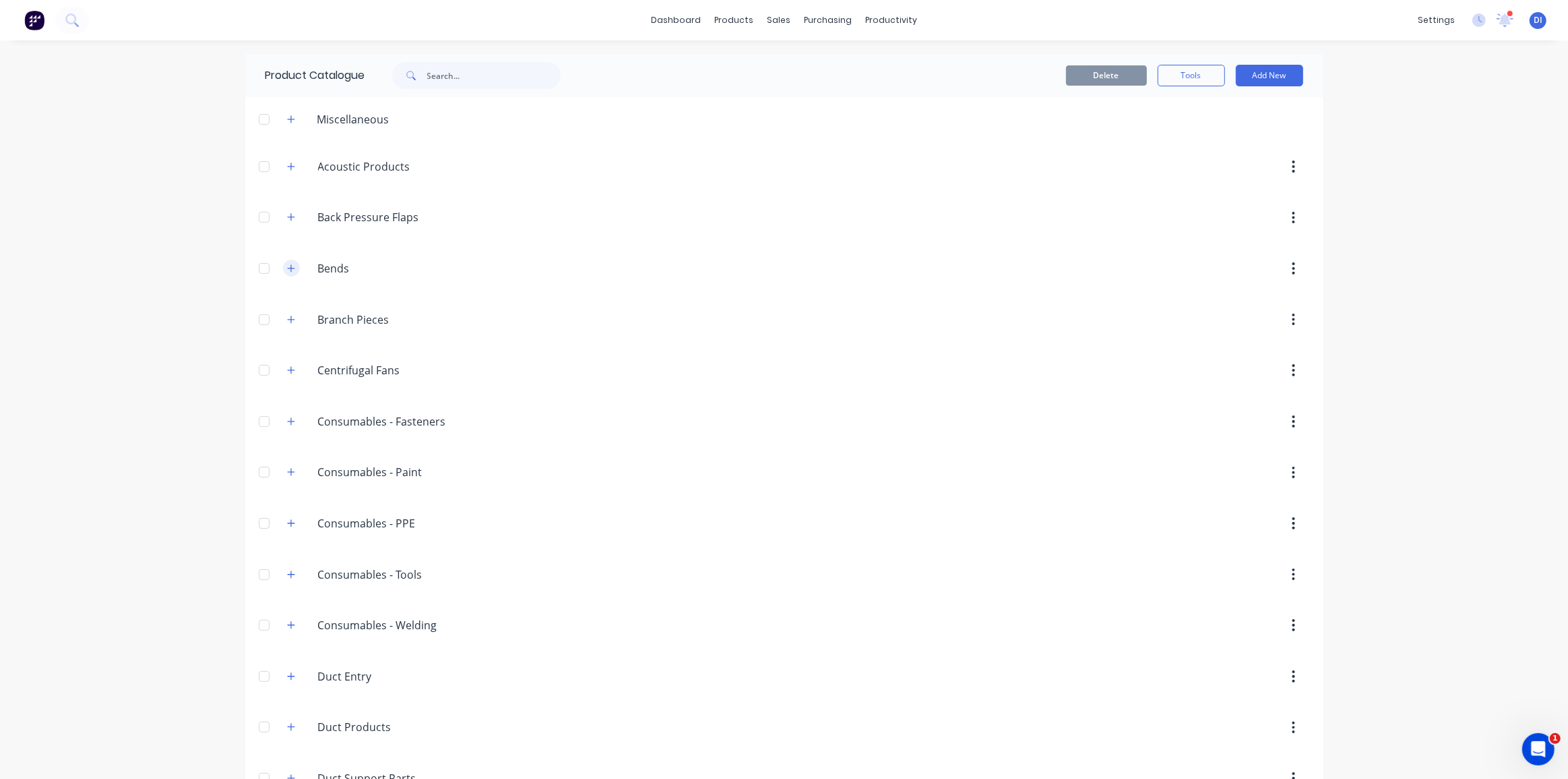
click at [287, 262] on button "button" at bounding box center [291, 268] width 17 height 17
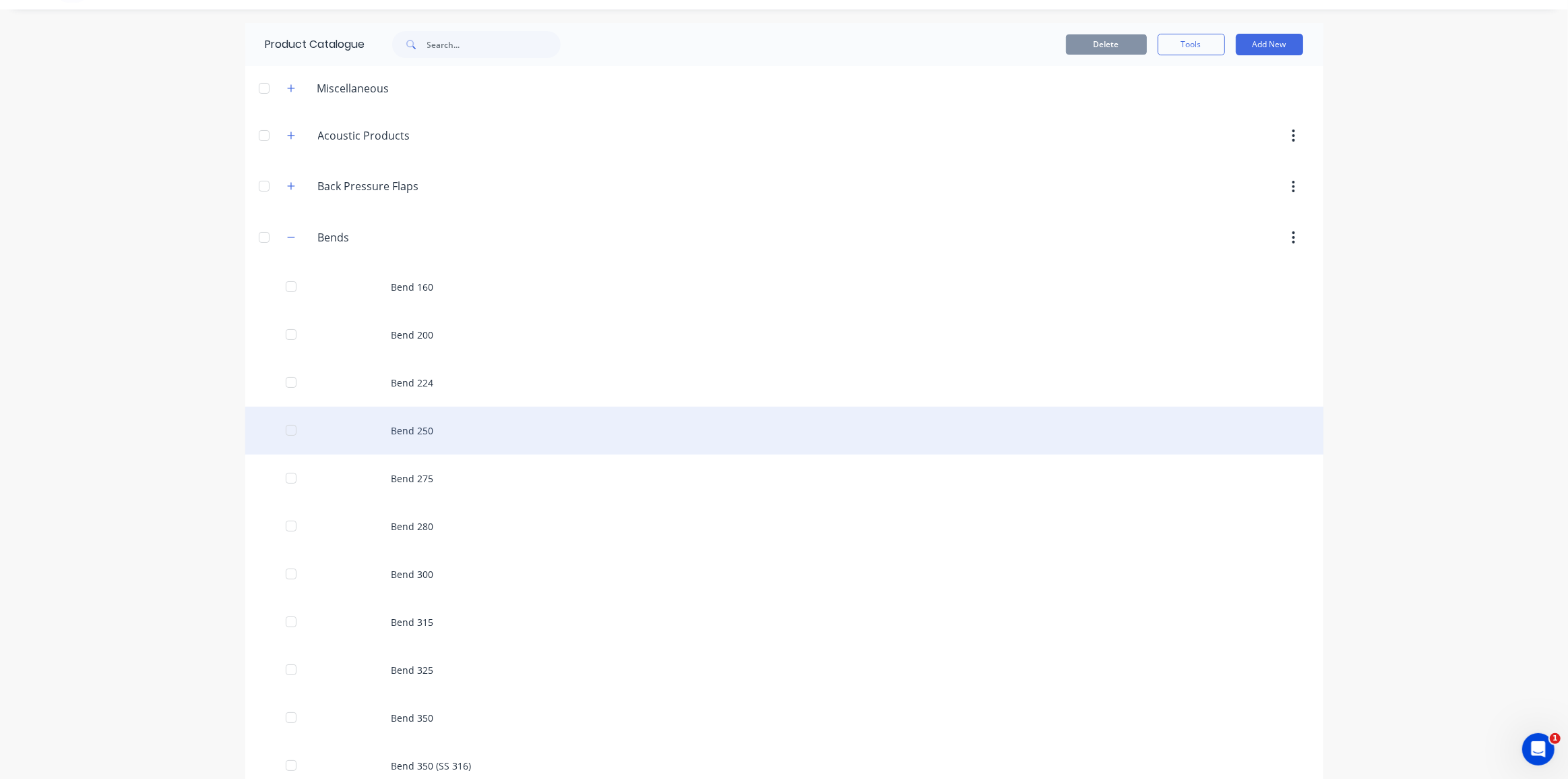
scroll to position [61, 0]
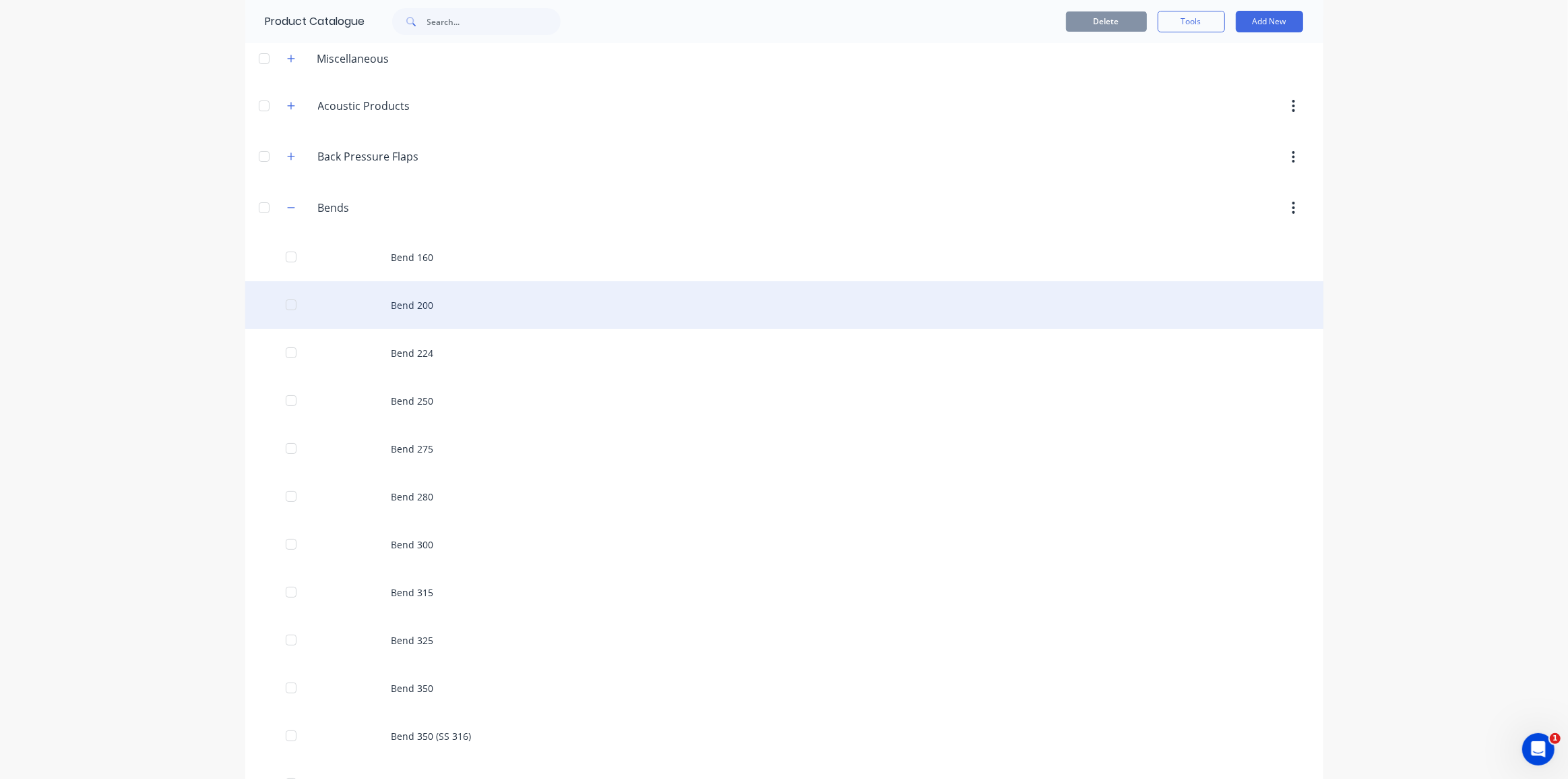
click at [526, 303] on div "Bend 200" at bounding box center [784, 304] width 1078 height 48
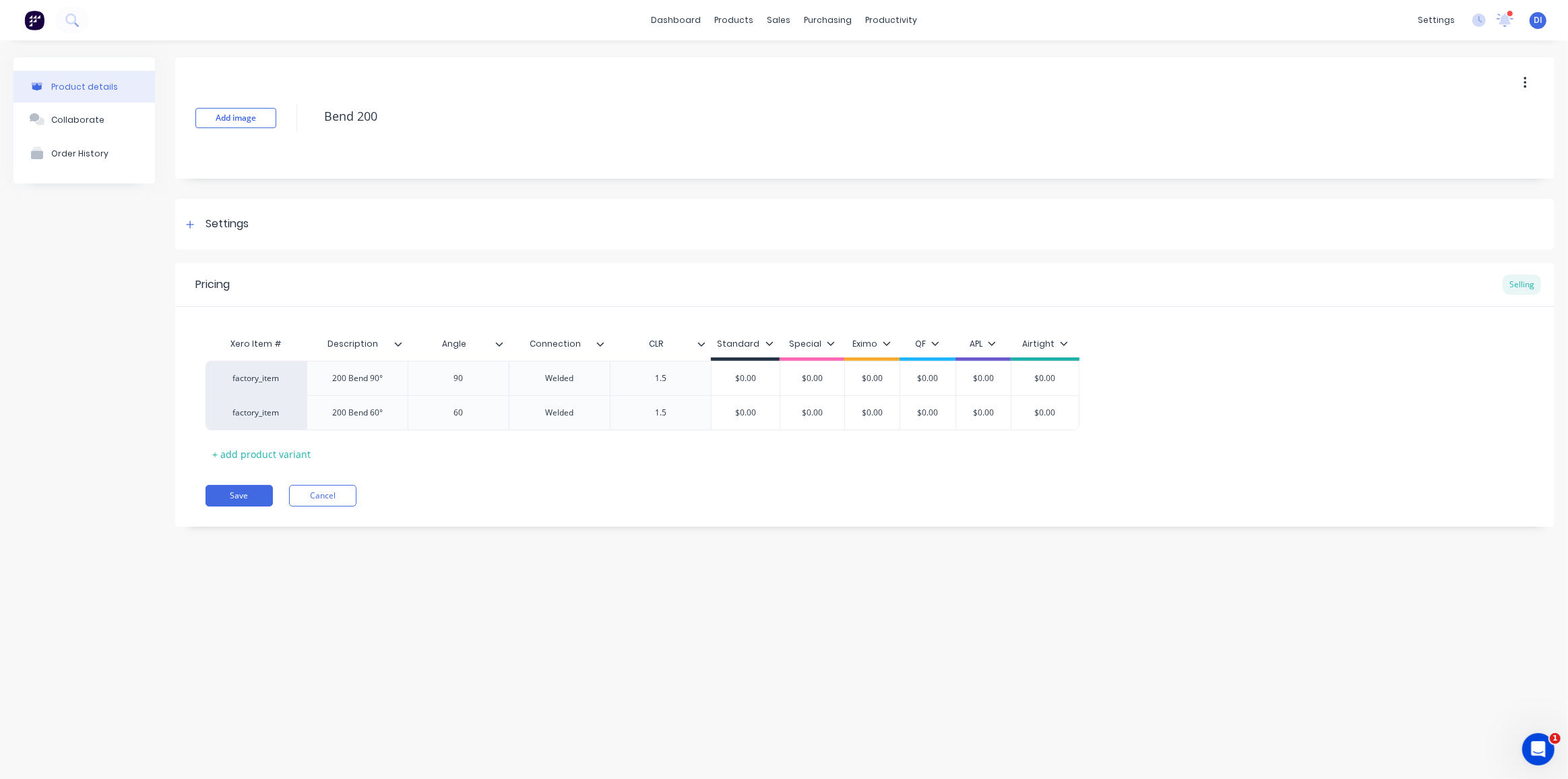
click at [589, 552] on div "Product details Collaborate Order History Add image Bend 200 Settings Product O…" at bounding box center [784, 396] width 1568 height 711
click at [256, 452] on div "+ add product variant" at bounding box center [261, 454] width 112 height 21
type textarea "x"
click at [369, 450] on div at bounding box center [357, 447] width 67 height 18
click at [401, 340] on icon at bounding box center [398, 344] width 8 height 8
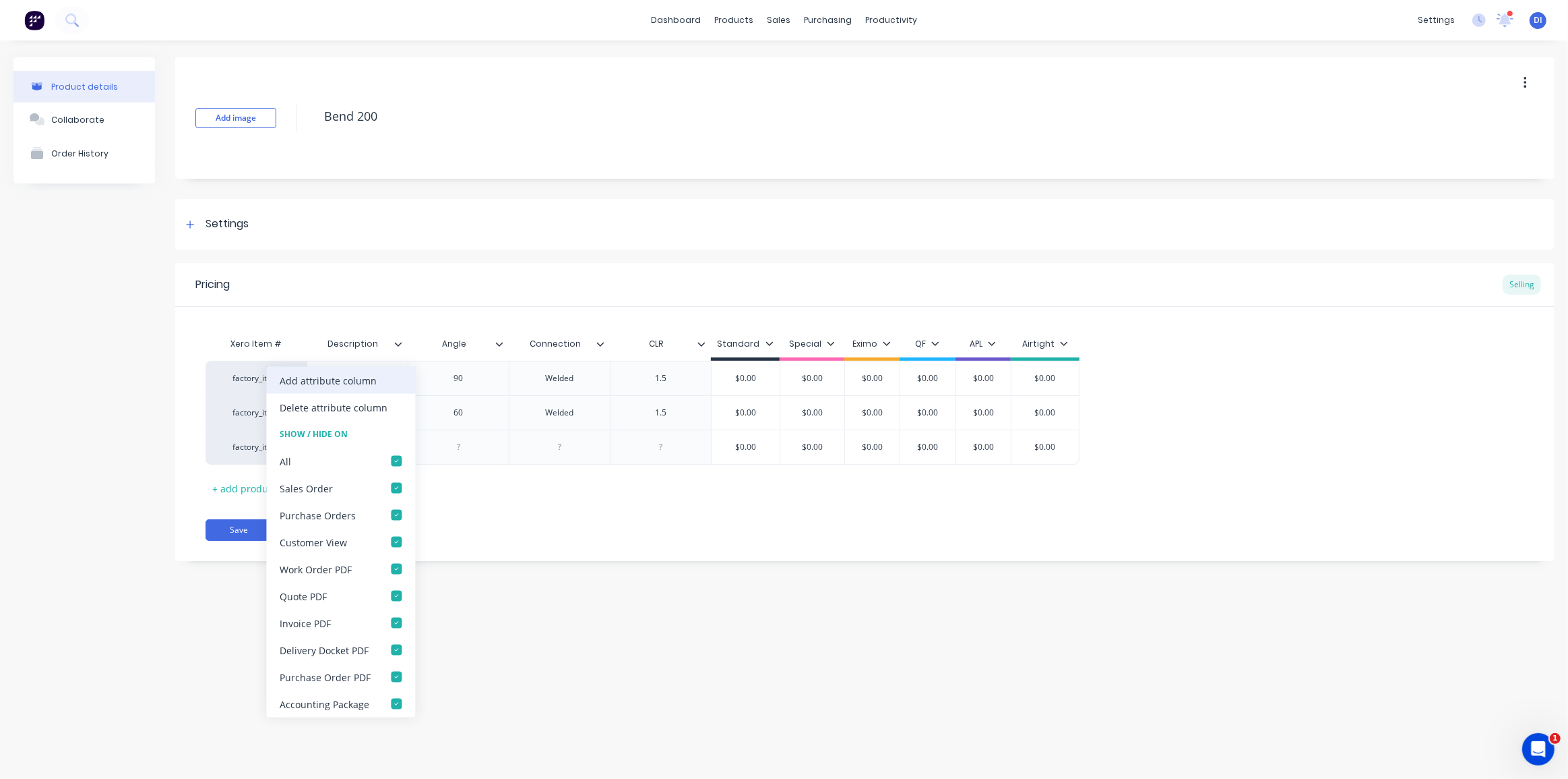
click at [341, 382] on div "Add attribute column" at bounding box center [328, 380] width 97 height 14
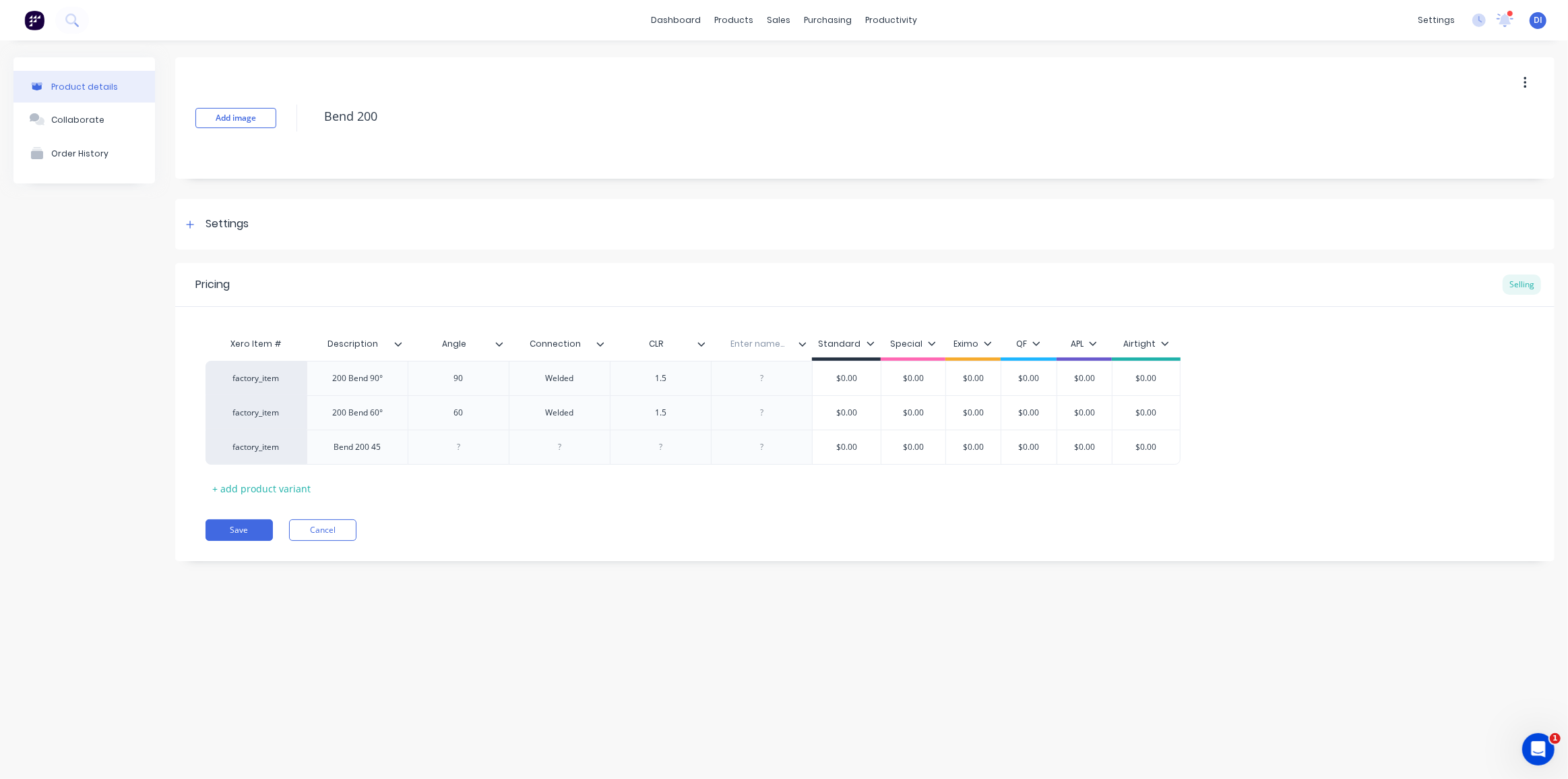
type textarea "x"
drag, startPoint x: 716, startPoint y: 293, endPoint x: 827, endPoint y: 349, distance: 124.3
click at [724, 296] on div "Pricing Selling" at bounding box center [865, 285] width 1379 height 44
click at [761, 340] on input "text" at bounding box center [757, 344] width 93 height 12
type input "Material"
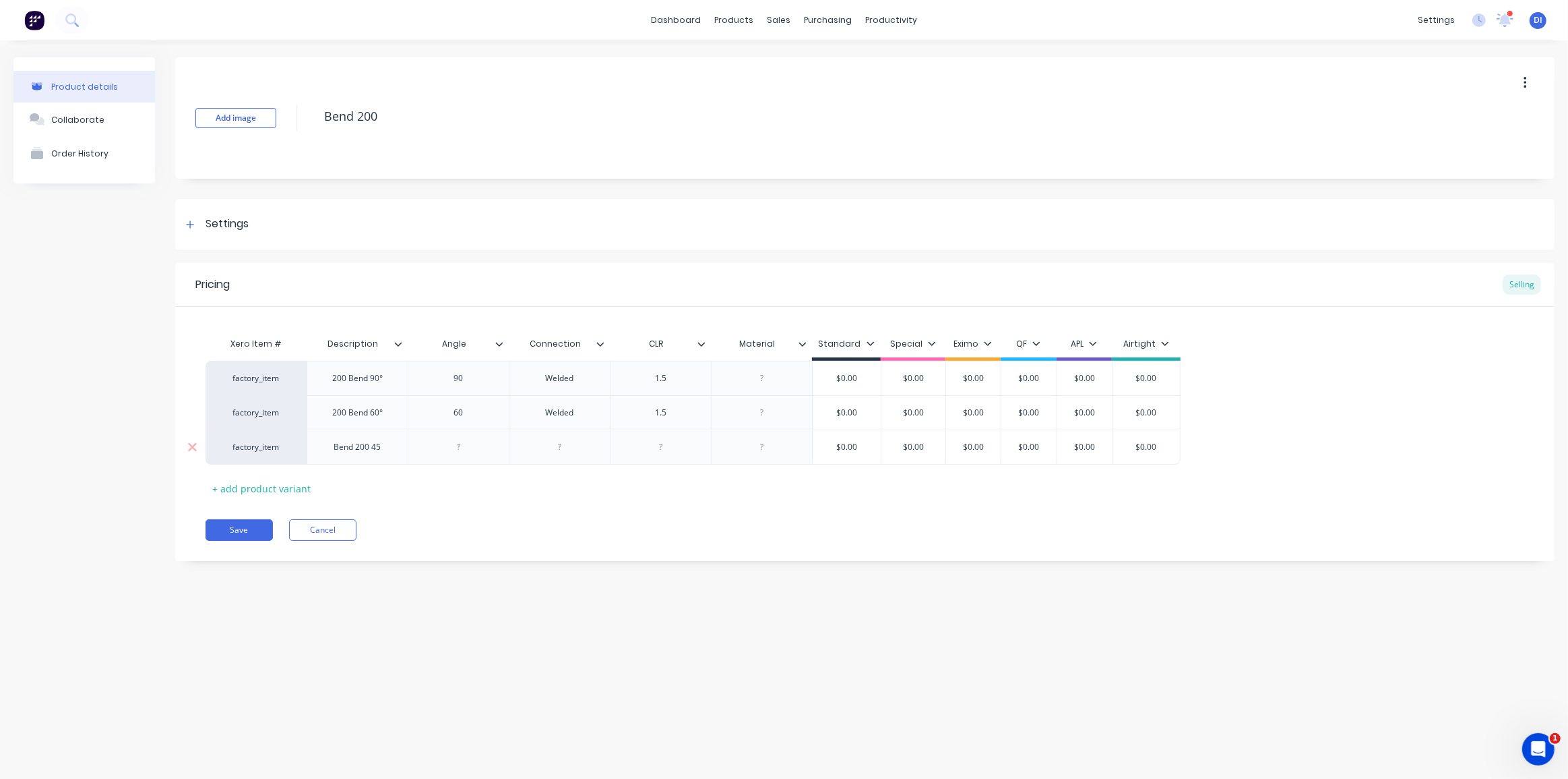
type textarea "x"
click at [764, 452] on div at bounding box center [762, 447] width 67 height 18
paste div
type textarea "x"
click at [779, 513] on div "Pricing Selling Xero Item # Description Angle Connection CLR Material Standard …" at bounding box center [865, 421] width 1379 height 317
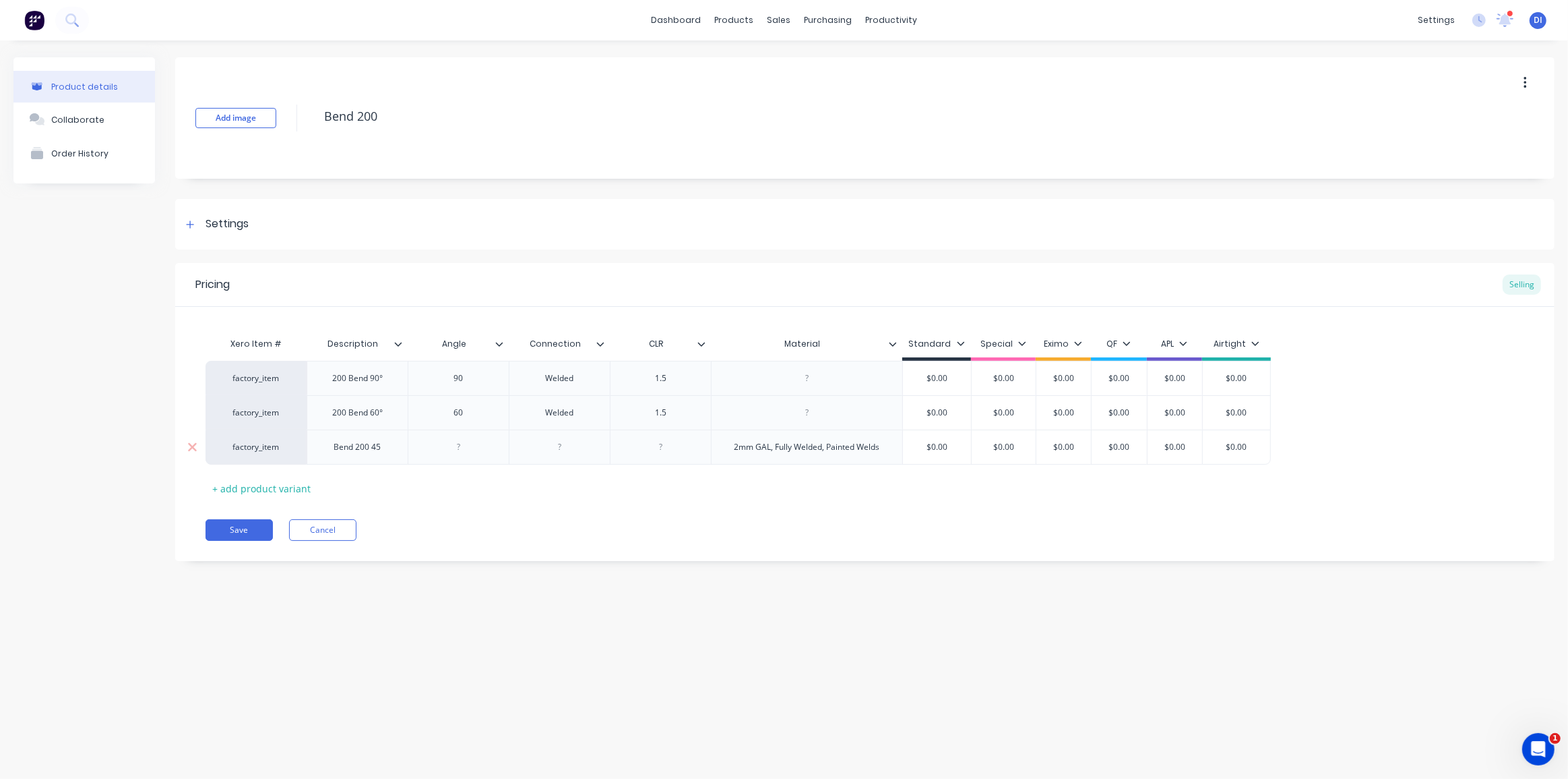
click at [462, 443] on div at bounding box center [459, 447] width 67 height 18
type textarea "x"
click at [667, 449] on div at bounding box center [661, 447] width 67 height 18
click at [674, 485] on div "Xero Item # Description Angle Connection CLR Material Standard Special Eximo QF…" at bounding box center [865, 415] width 1319 height 168
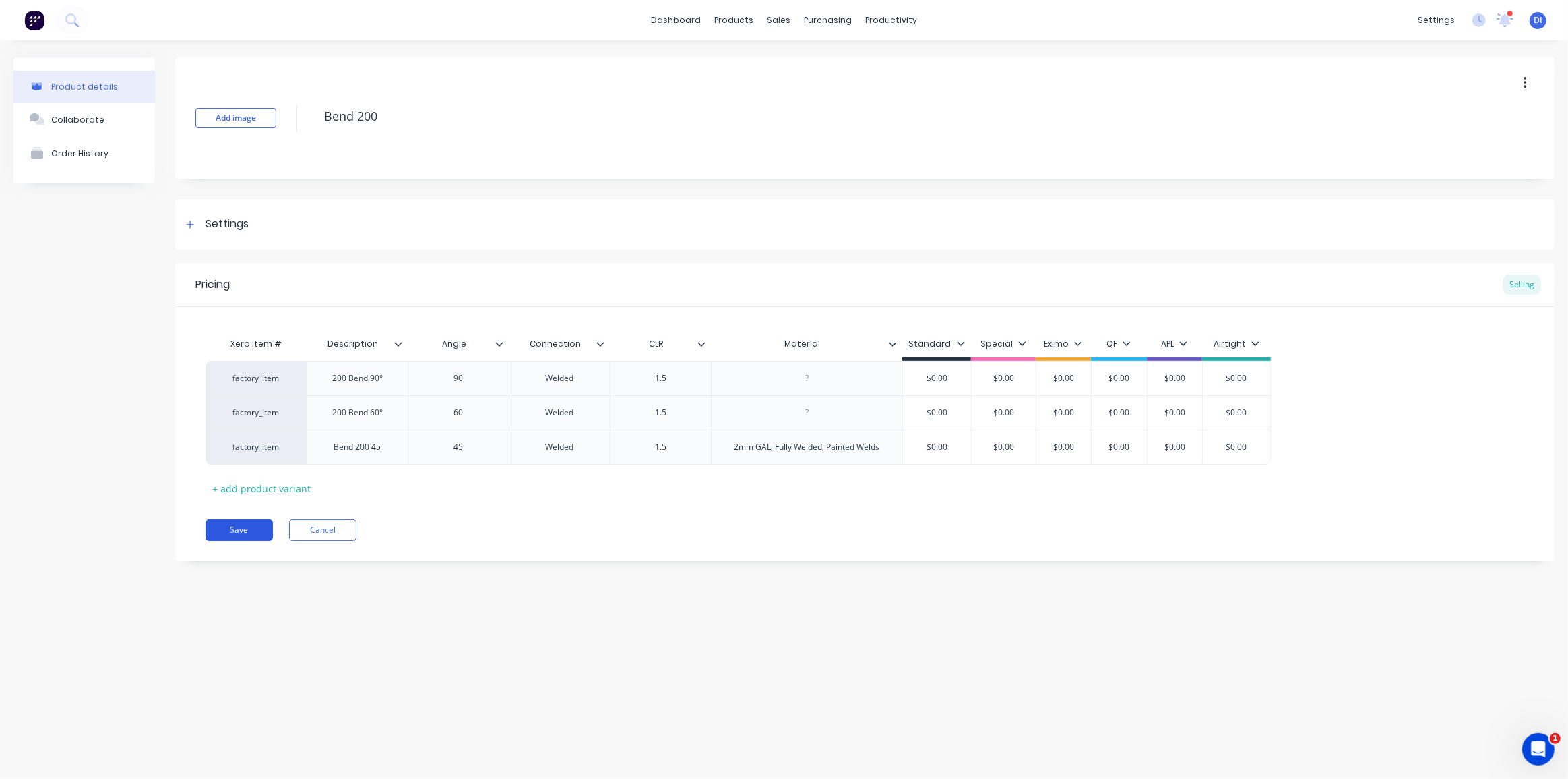
click at [250, 526] on button "Save" at bounding box center [239, 530] width 67 height 21
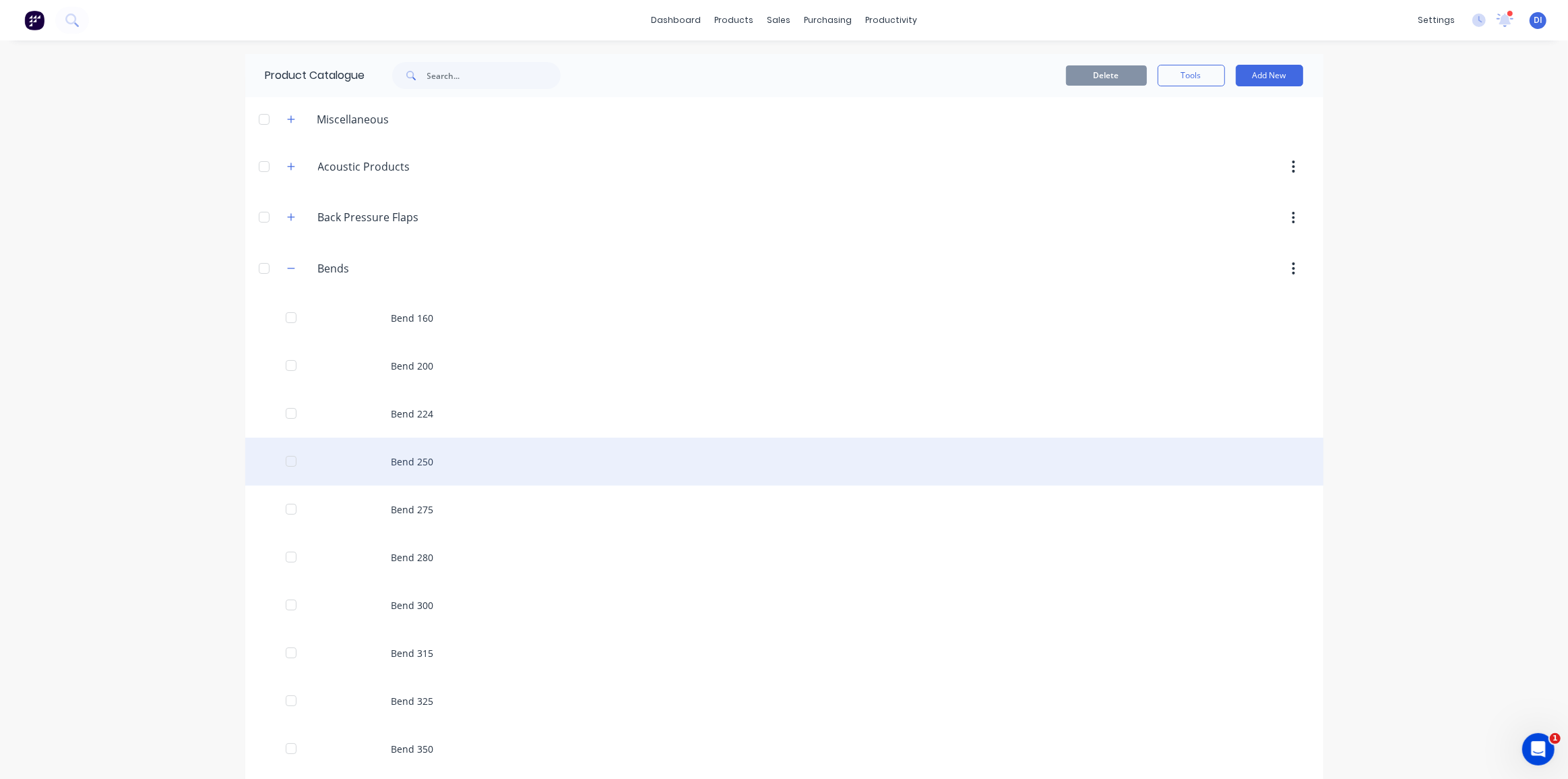
click at [456, 461] on div "Bend 250" at bounding box center [784, 461] width 1078 height 48
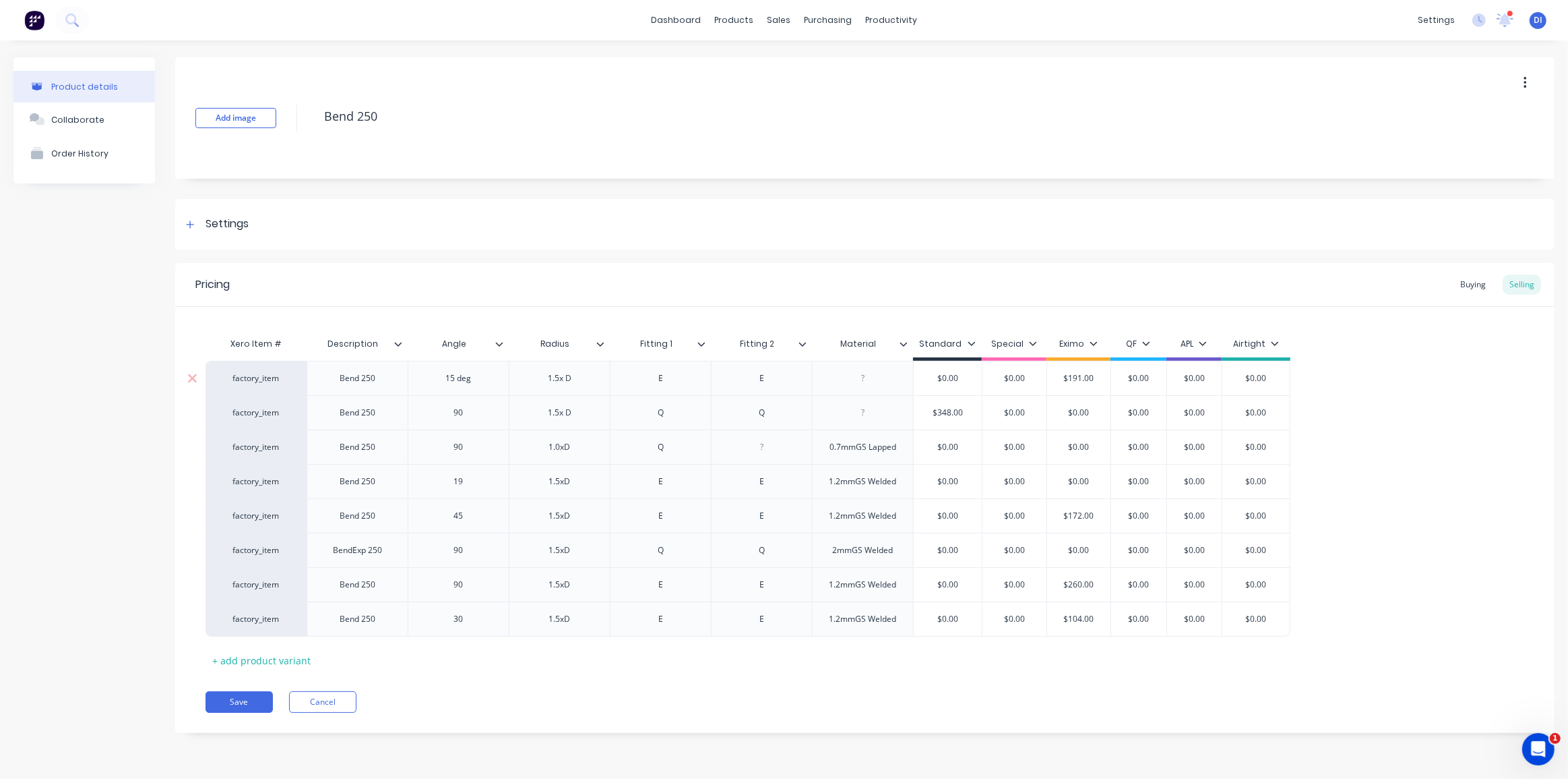
type textarea "x"
drag, startPoint x: 384, startPoint y: 203, endPoint x: 379, endPoint y: 209, distance: 7.8
drag, startPoint x: 379, startPoint y: 209, endPoint x: 700, endPoint y: 142, distance: 327.9
click at [701, 139] on div "Add image Bend 250" at bounding box center [865, 118] width 1379 height 121
